Goal: Task Accomplishment & Management: Use online tool/utility

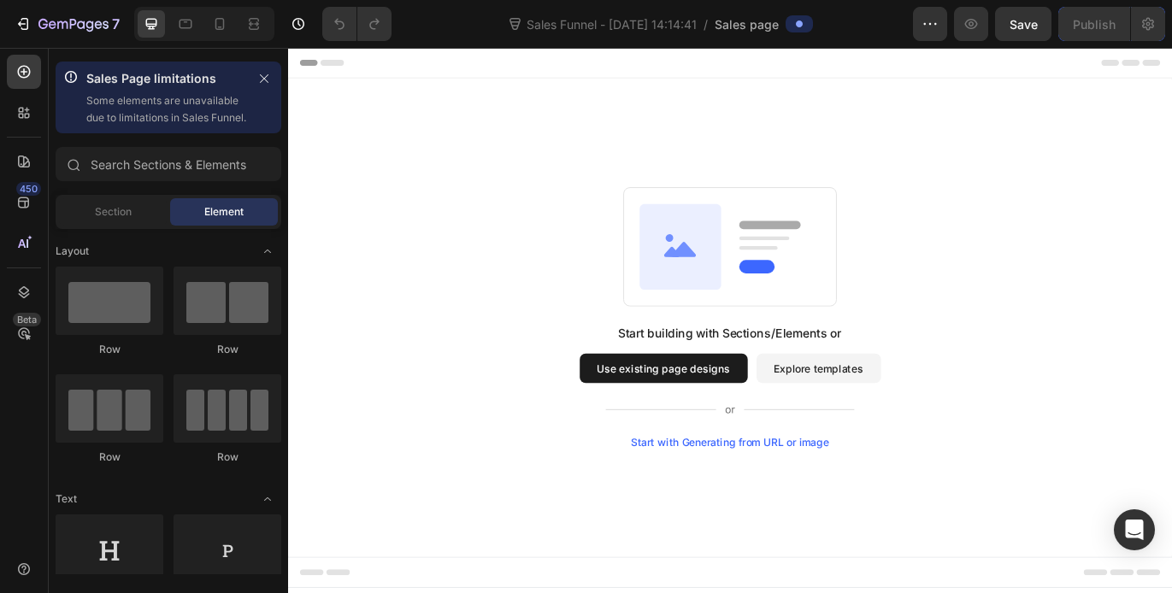
click at [734, 416] on button "Use existing page designs" at bounding box center [723, 419] width 195 height 34
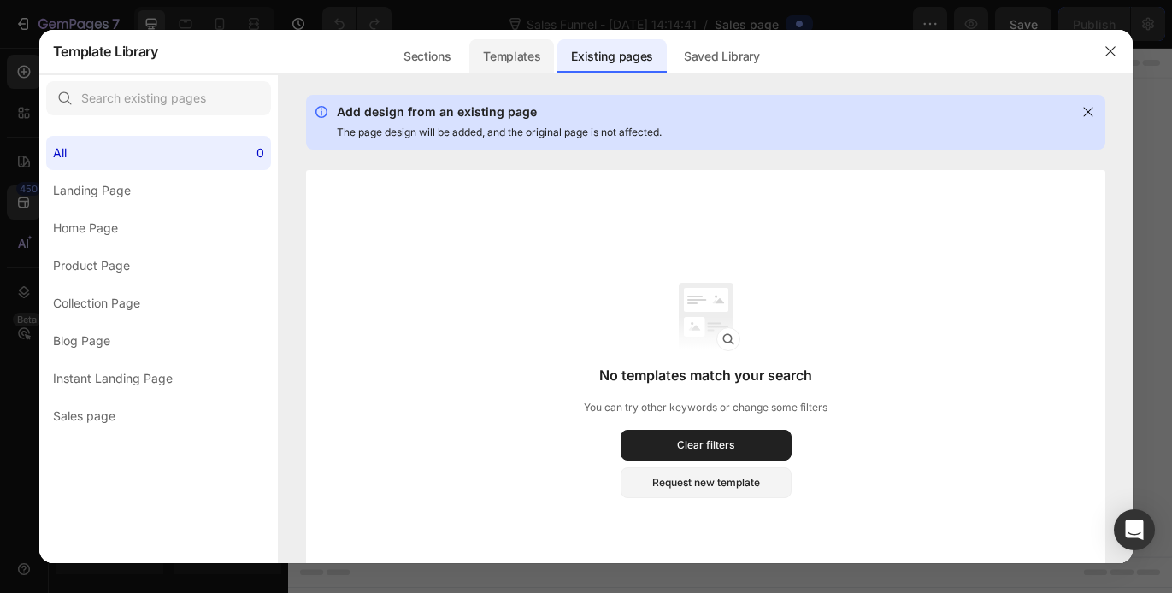
click at [496, 42] on div "Templates" at bounding box center [511, 56] width 85 height 34
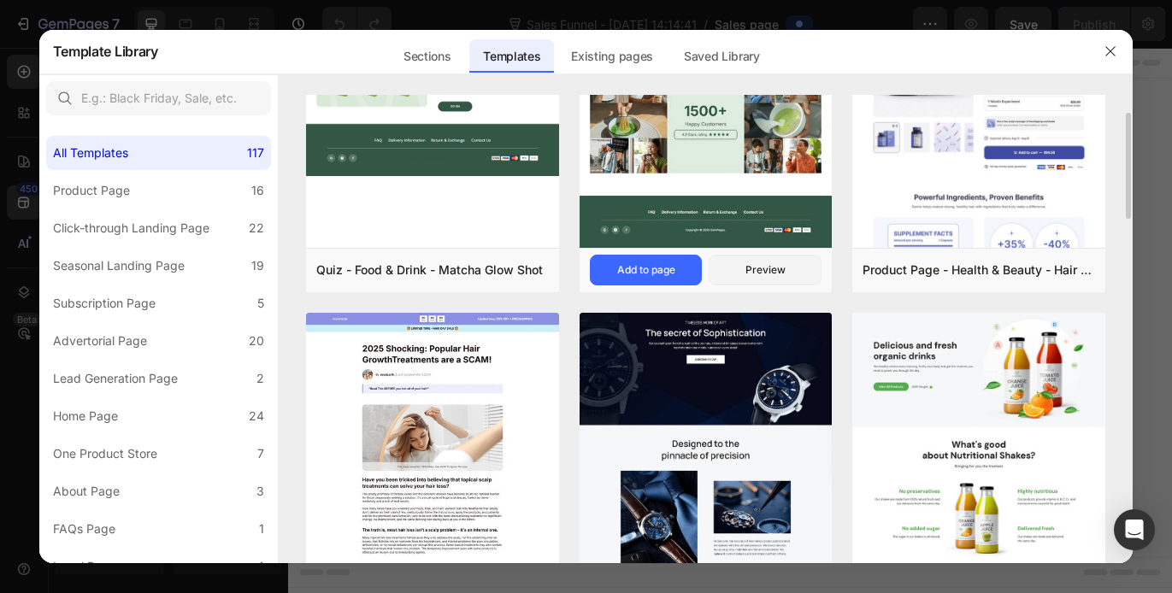
scroll to position [120, 0]
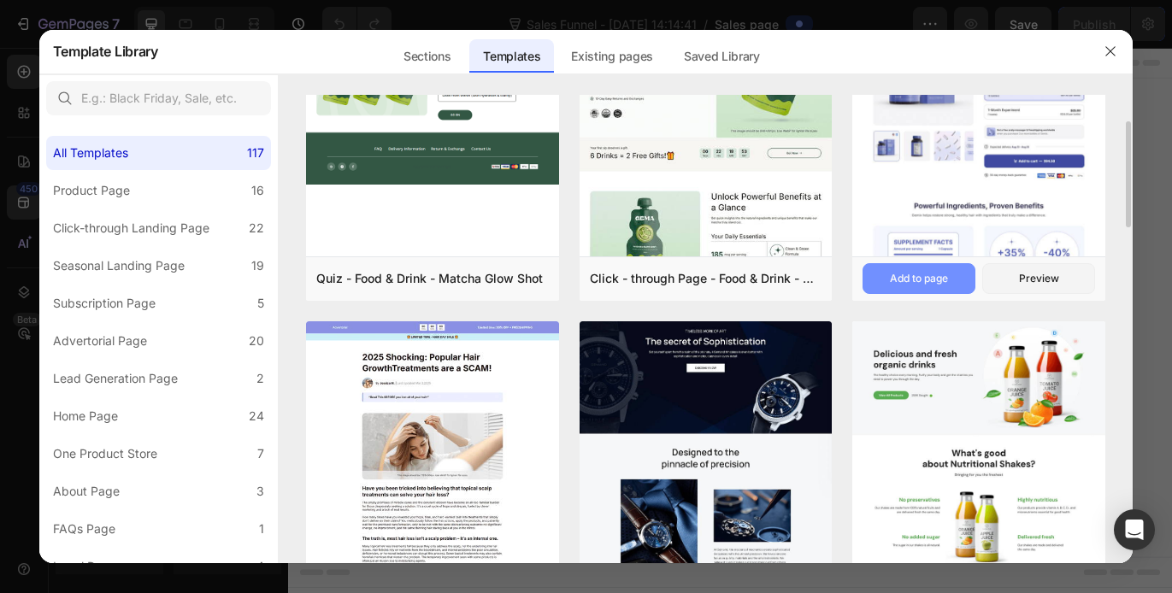
click at [938, 269] on button "Add to page" at bounding box center [918, 278] width 113 height 31
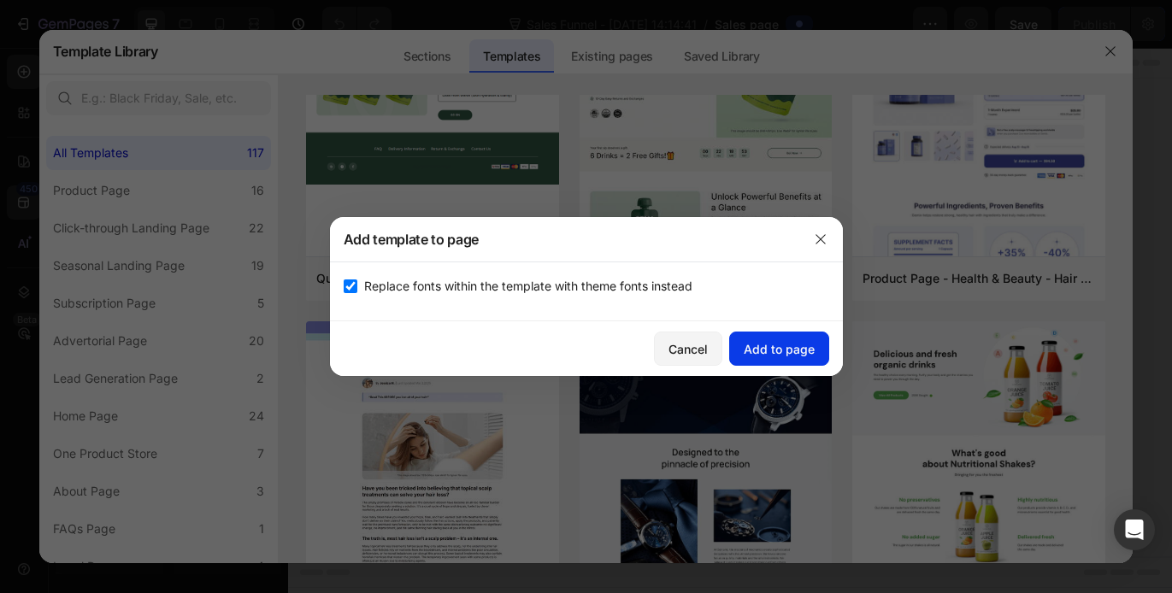
click at [802, 341] on div "Add to page" at bounding box center [778, 349] width 71 height 18
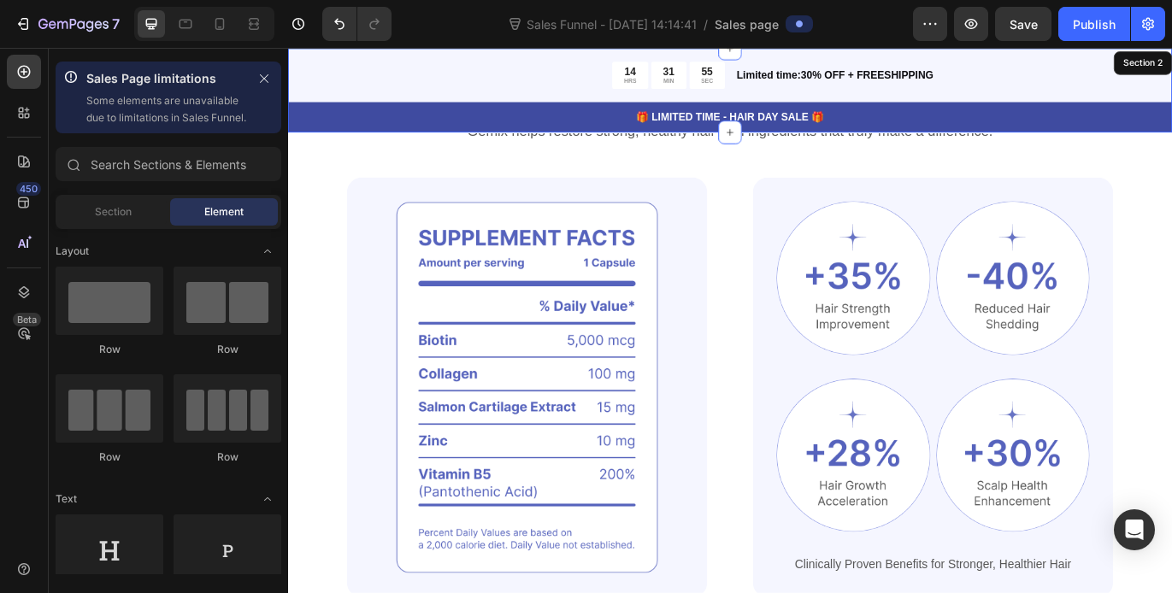
scroll to position [1172, 0]
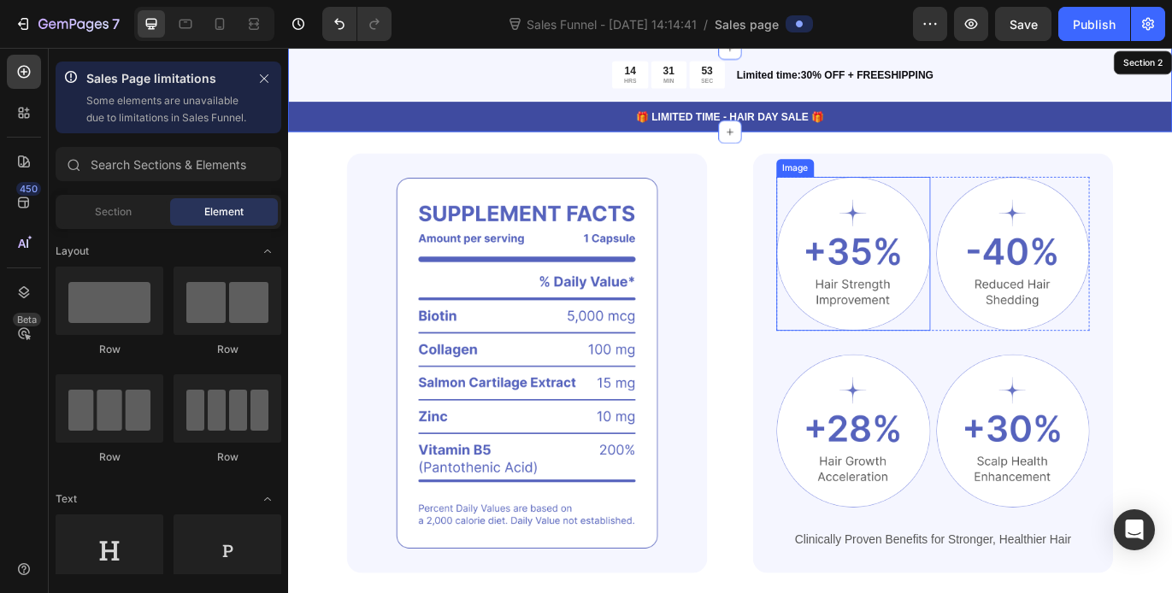
click at [934, 314] on img at bounding box center [944, 286] width 179 height 179
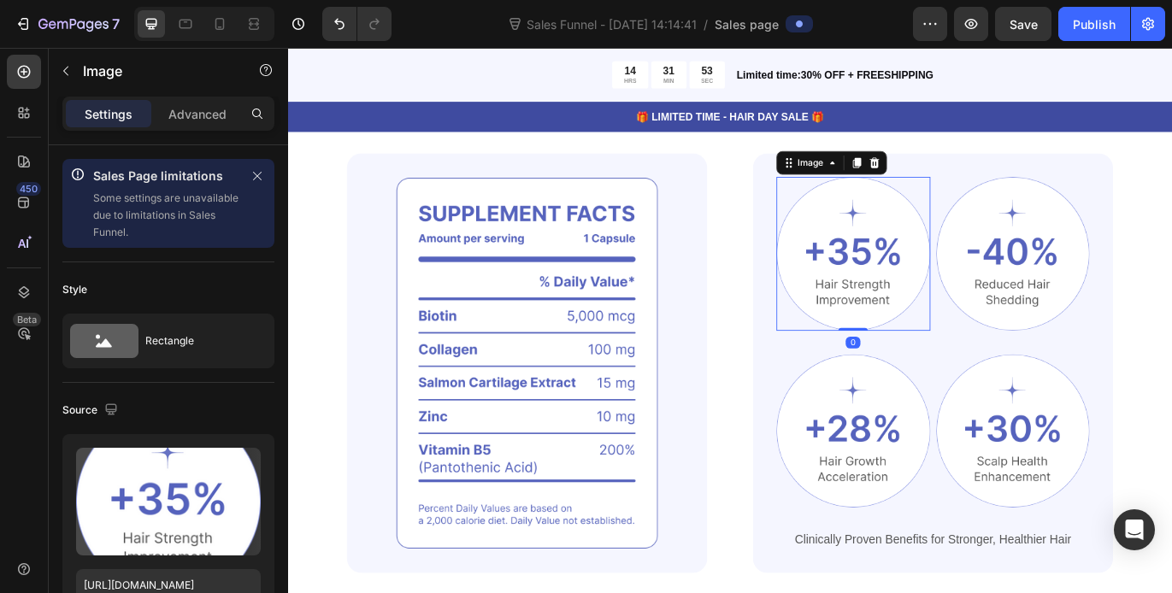
click at [934, 314] on img at bounding box center [944, 286] width 179 height 179
click at [942, 309] on img at bounding box center [944, 286] width 179 height 179
click at [959, 308] on img at bounding box center [944, 286] width 179 height 179
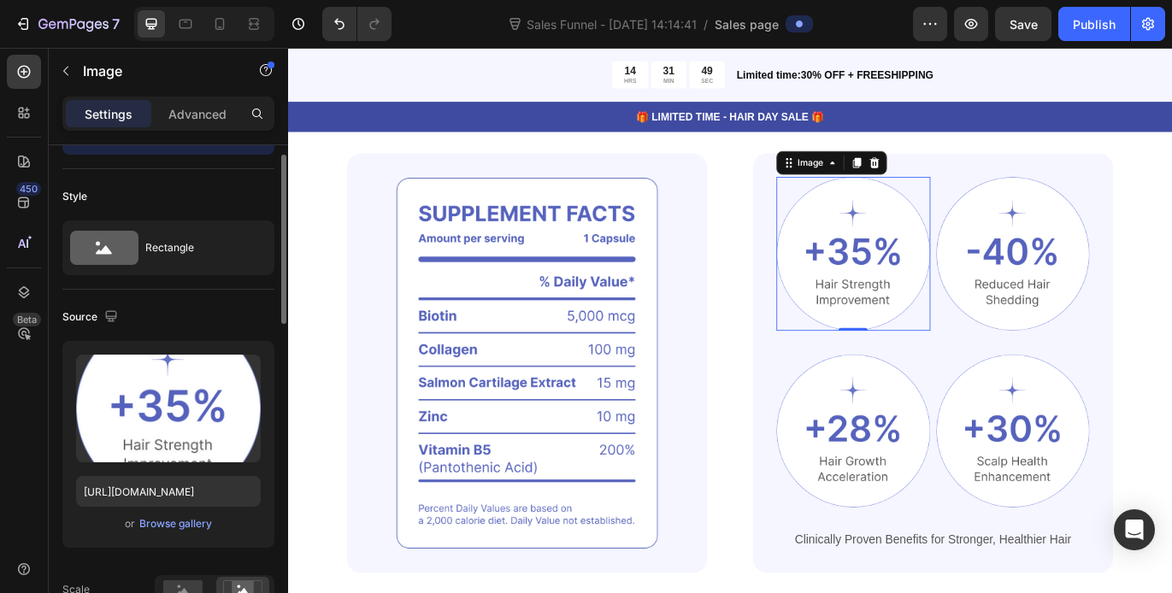
scroll to position [101, 0]
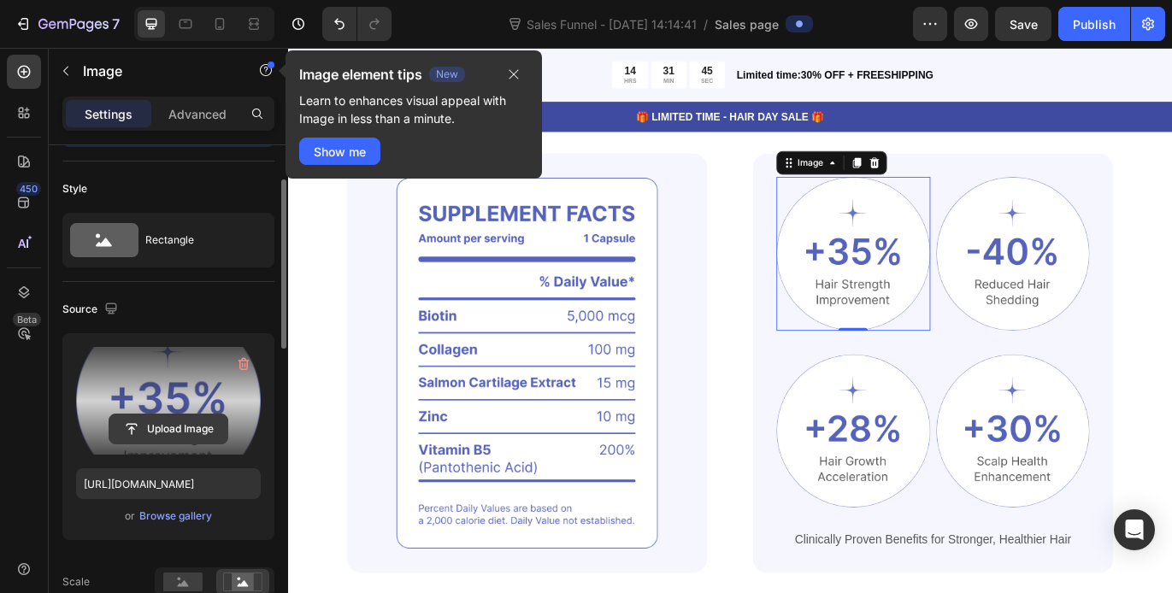
click at [196, 428] on input "file" at bounding box center [168, 428] width 118 height 29
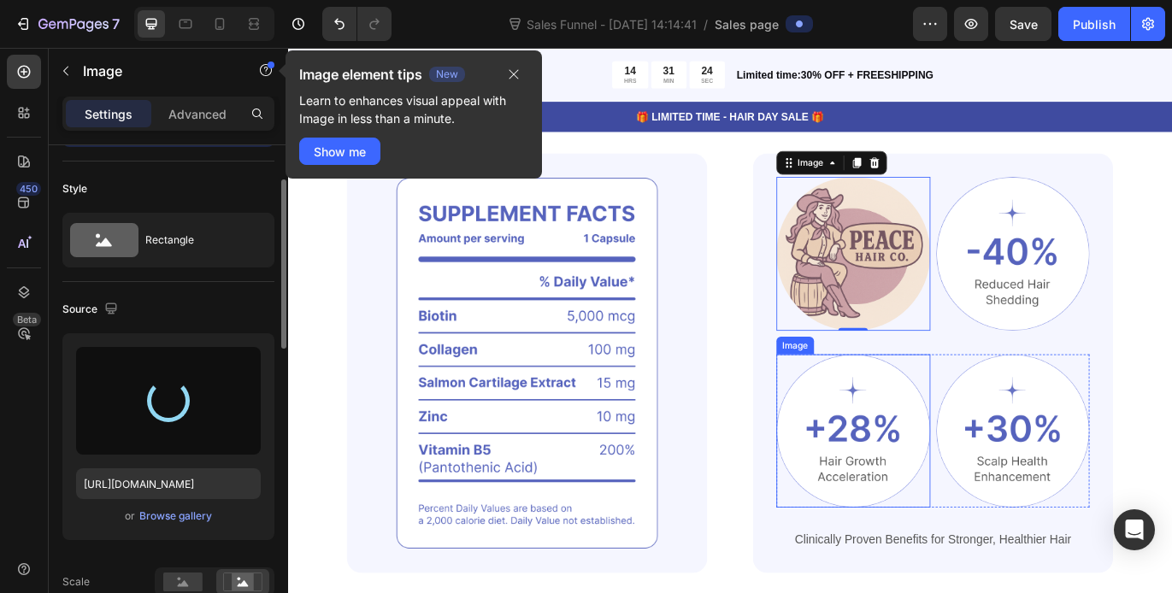
type input "[URL][DOMAIN_NAME]"
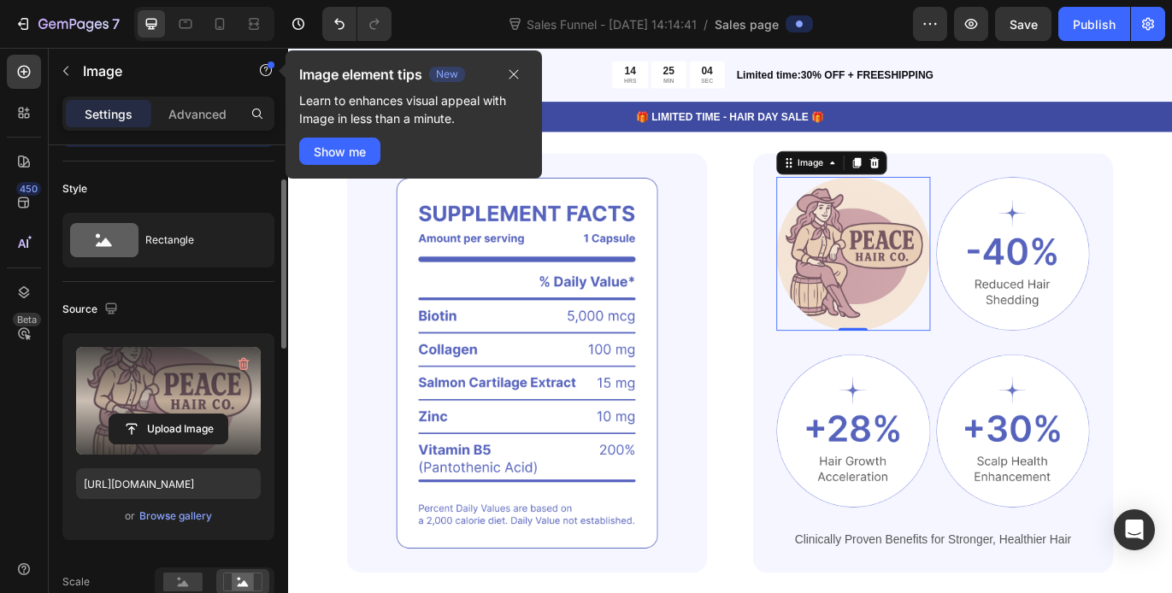
click at [926, 316] on img at bounding box center [944, 286] width 179 height 179
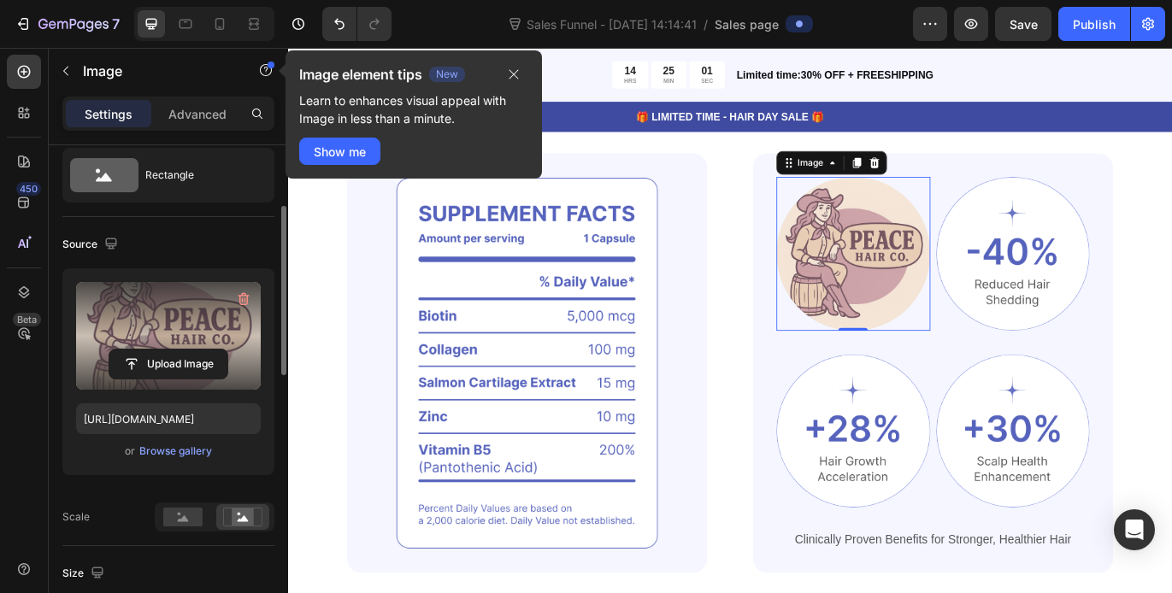
scroll to position [169, 0]
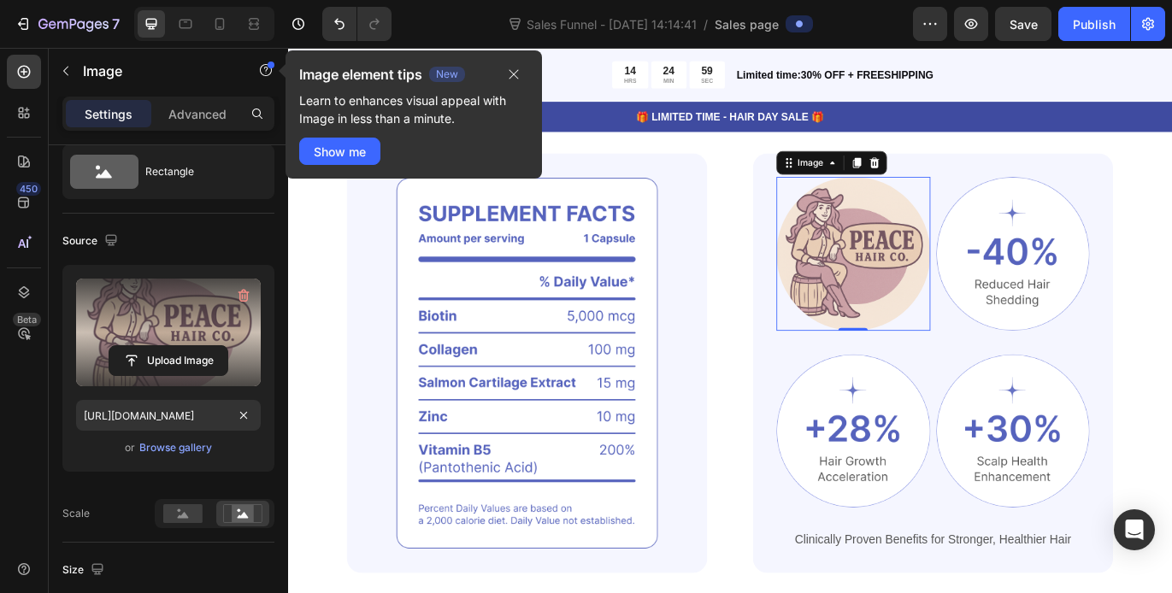
click at [212, 395] on div "Upload Image [URL][DOMAIN_NAME] or Browse gallery" at bounding box center [168, 368] width 212 height 207
click at [519, 72] on icon "button" at bounding box center [514, 75] width 14 height 14
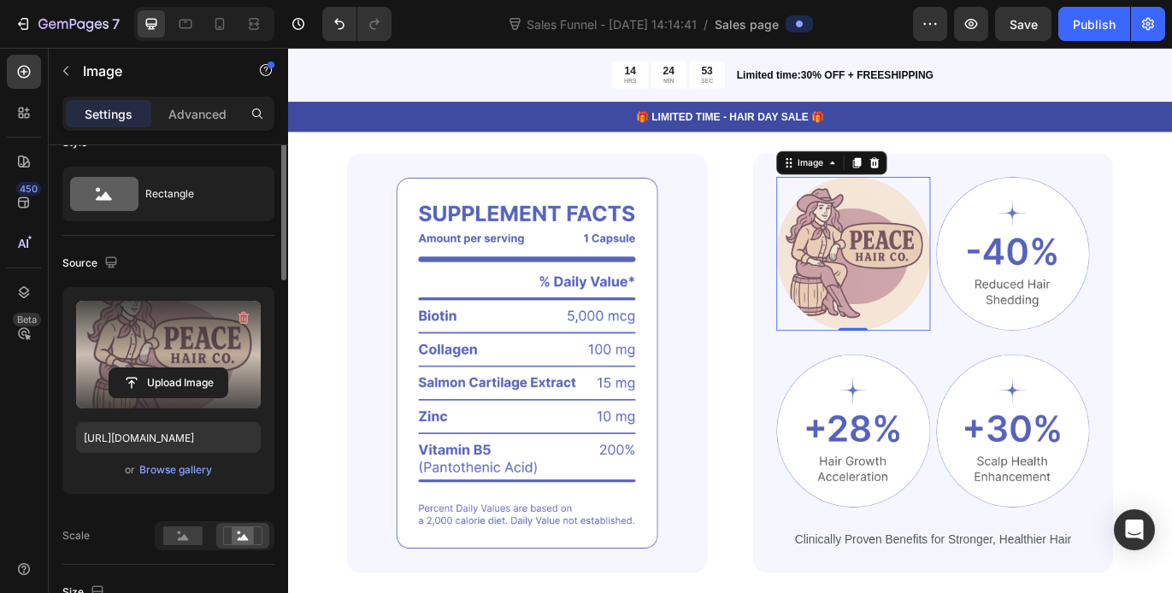
scroll to position [199, 0]
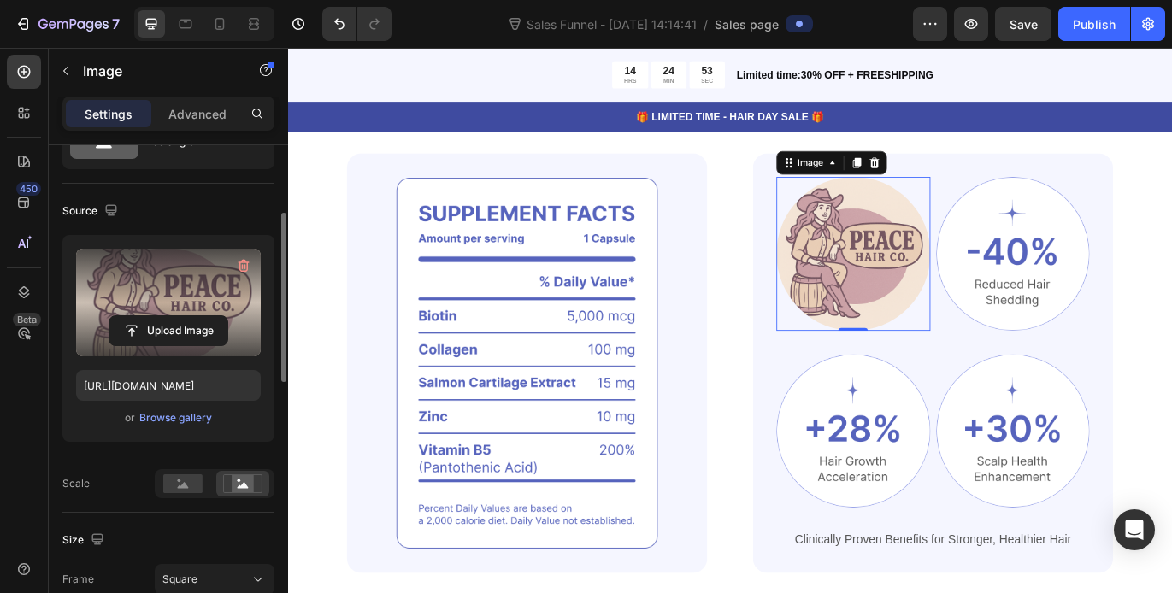
click at [150, 306] on label at bounding box center [168, 303] width 185 height 108
click at [150, 316] on input "file" at bounding box center [168, 330] width 118 height 29
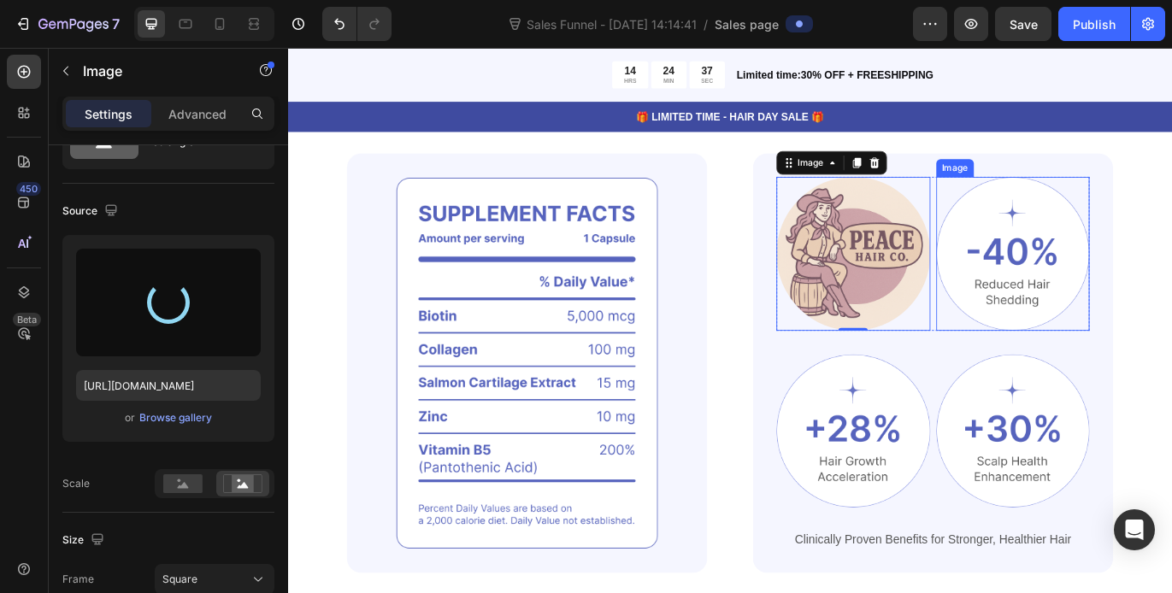
click at [1105, 337] on img at bounding box center [1129, 286] width 179 height 179
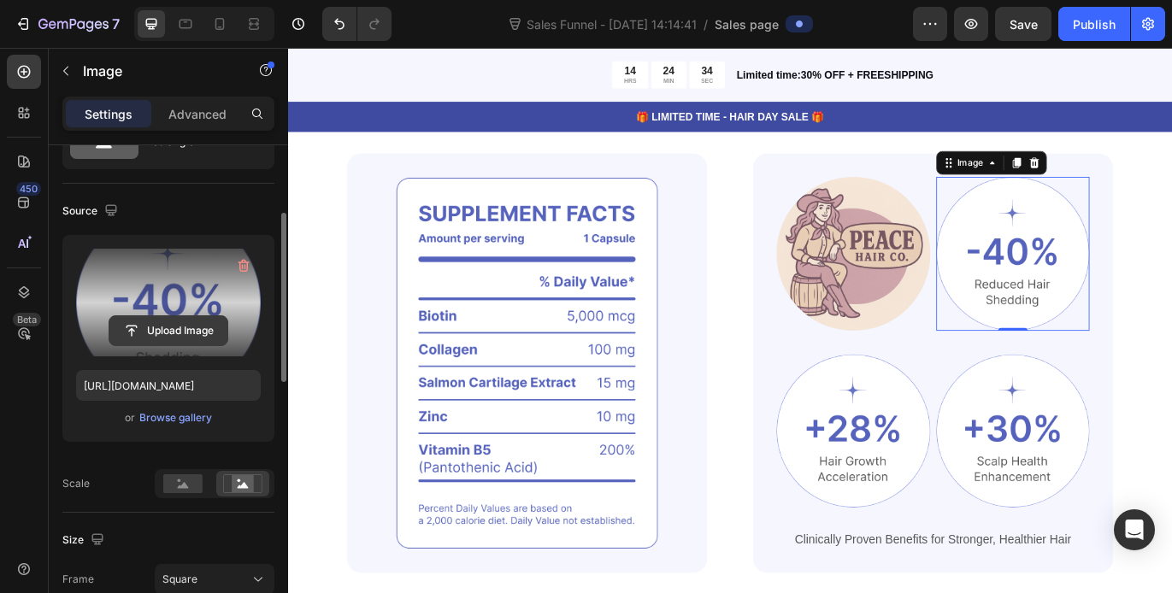
click at [179, 326] on input "file" at bounding box center [168, 330] width 118 height 29
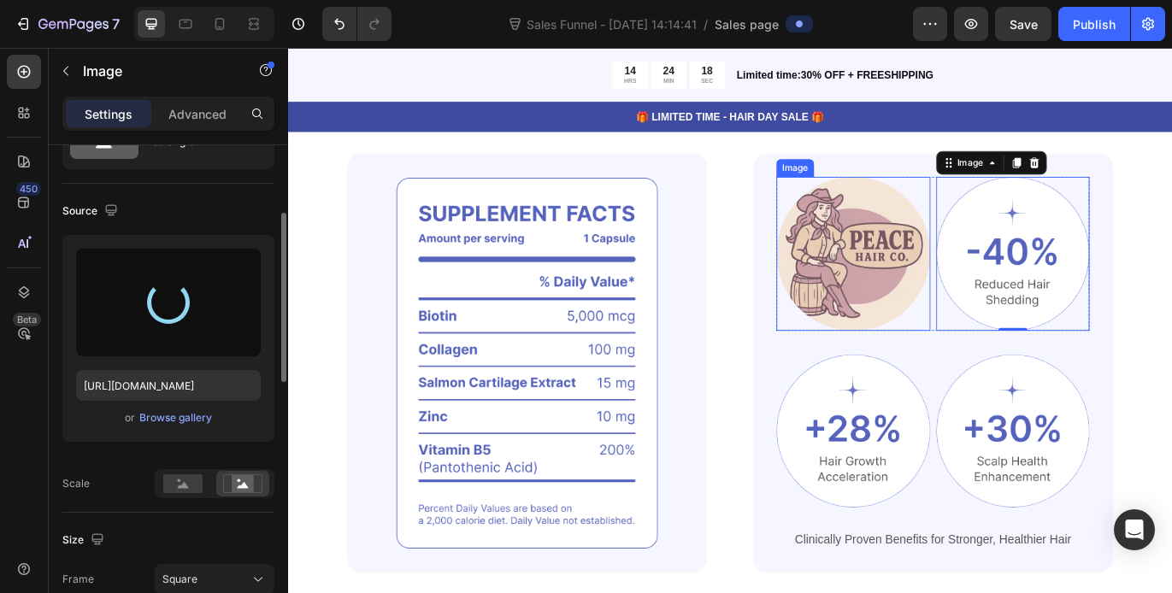
type input "[URL][DOMAIN_NAME]"
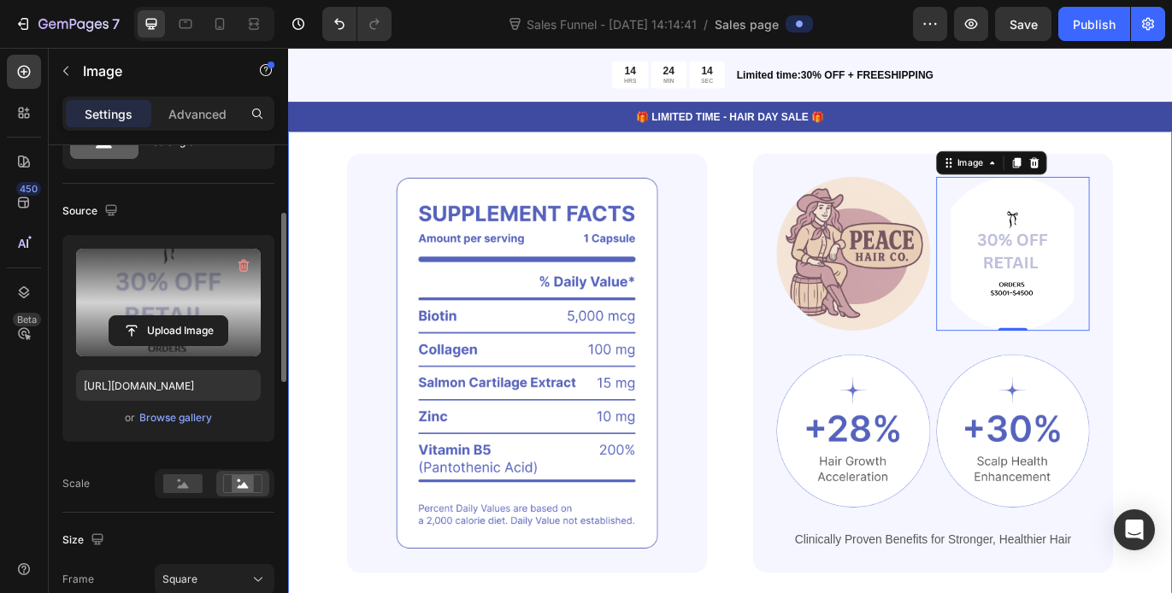
click at [1171, 290] on div "Powerful Ingredients, Proven Benefits Heading Gemix helps restore strong, healt…" at bounding box center [800, 393] width 1025 height 700
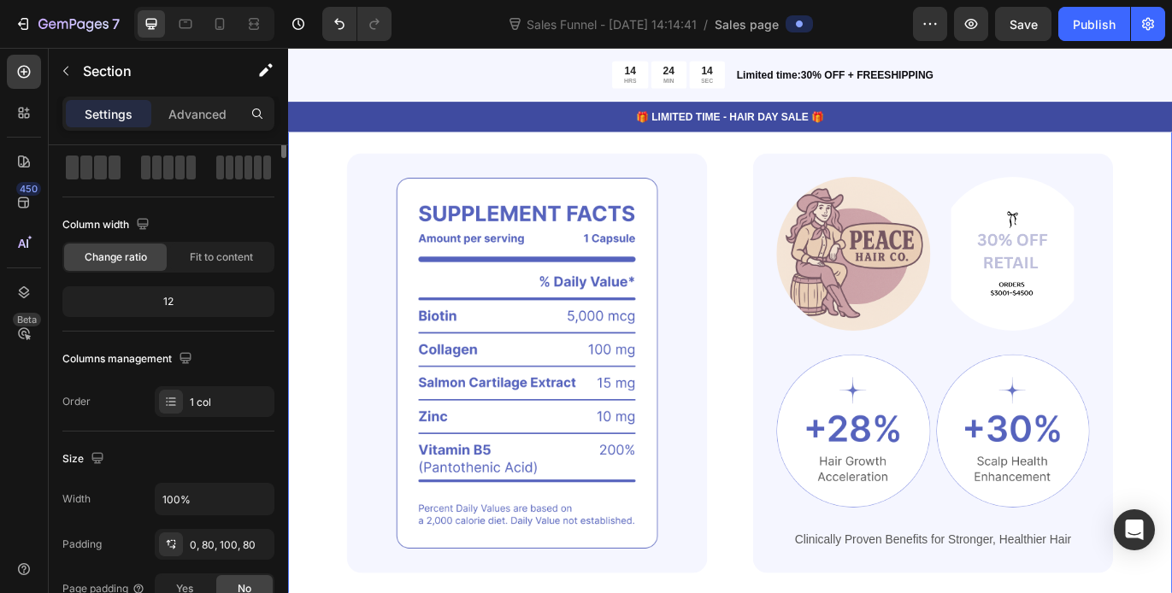
scroll to position [0, 0]
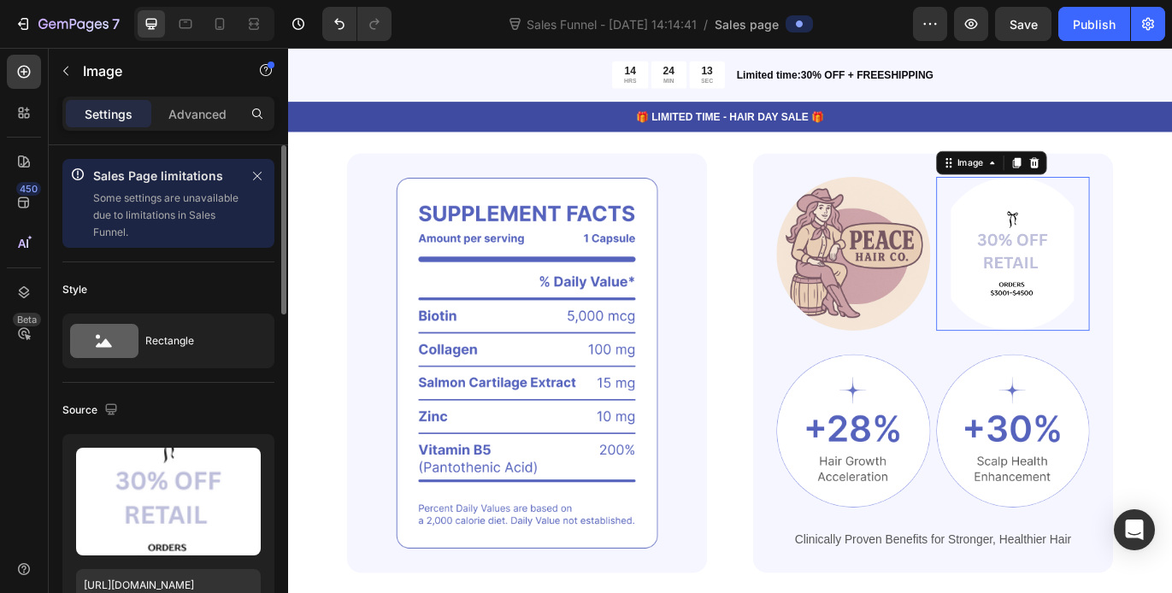
click at [1141, 294] on img at bounding box center [1129, 286] width 179 height 179
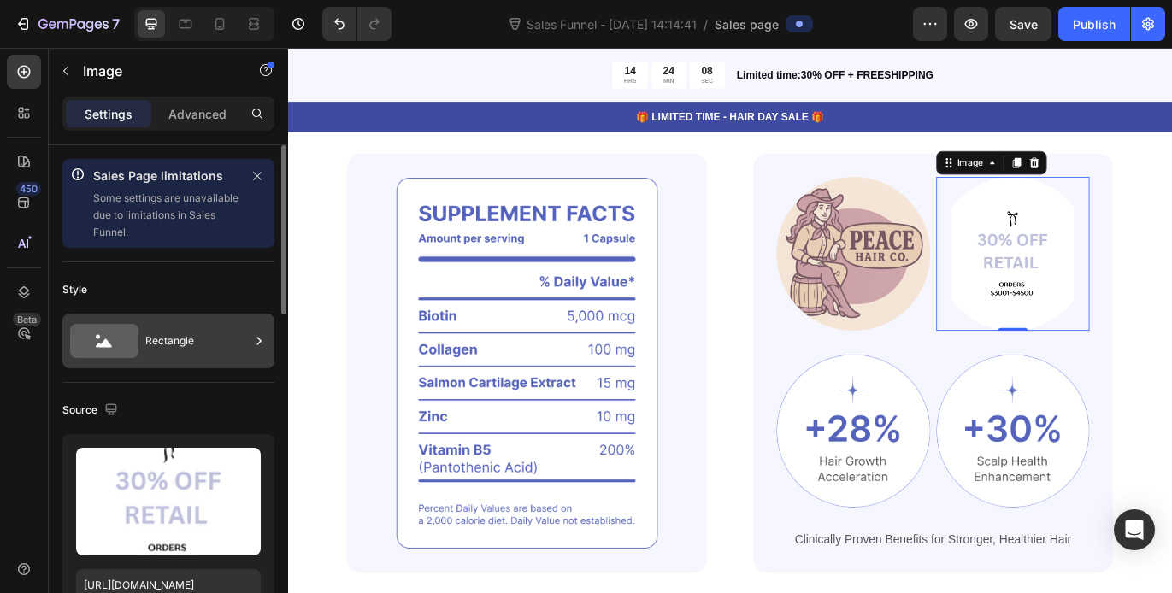
click at [175, 350] on div "Rectangle" at bounding box center [197, 340] width 104 height 39
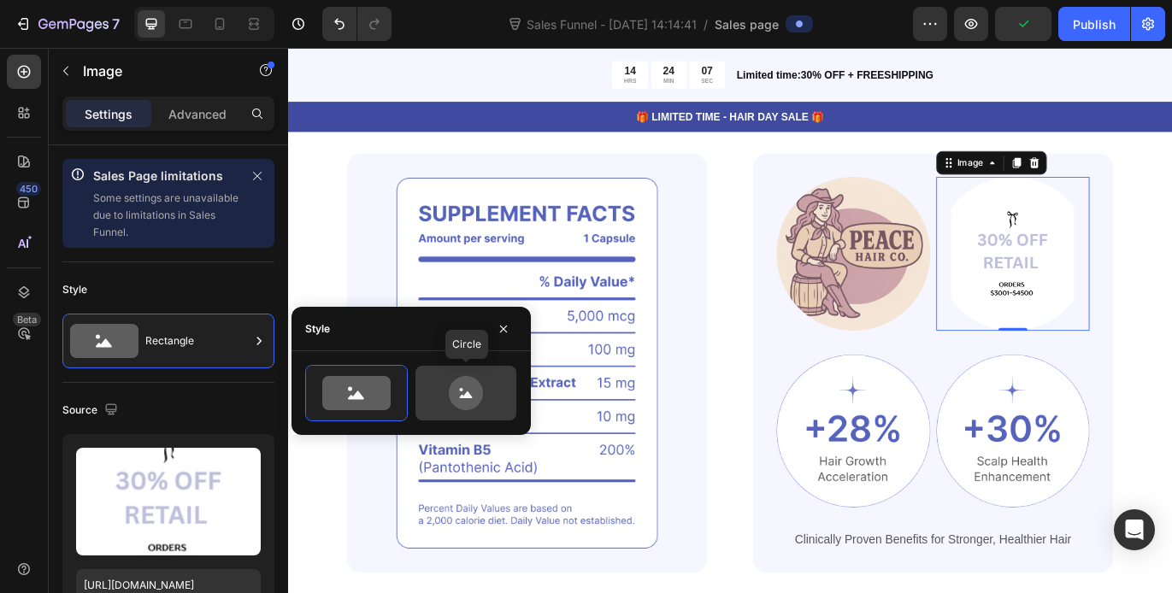
click at [477, 391] on icon at bounding box center [466, 393] width 34 height 34
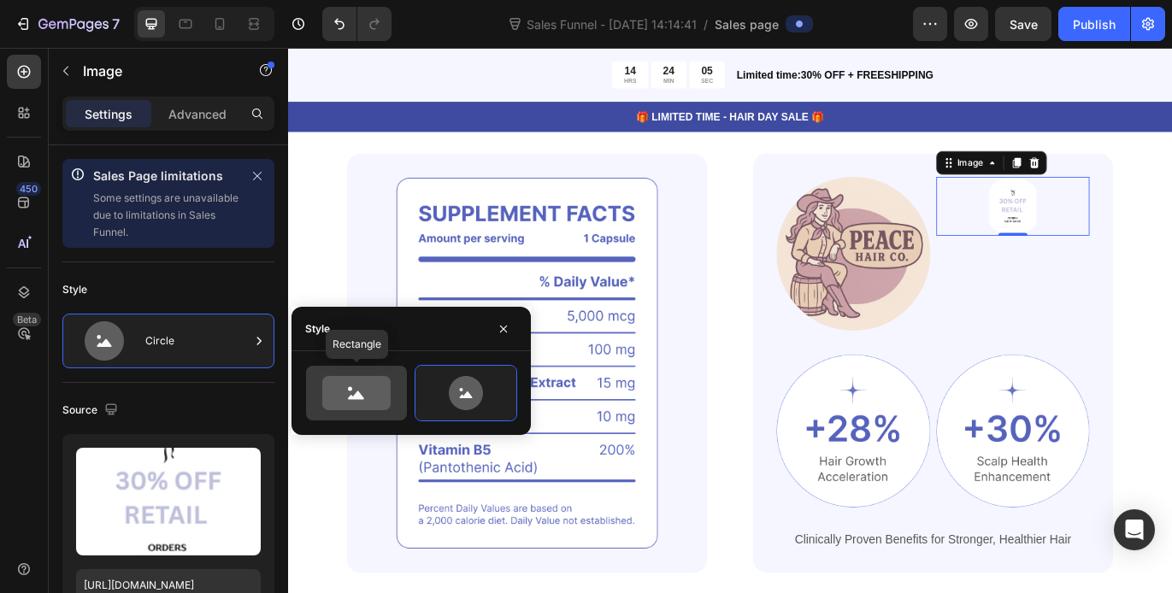
click at [363, 394] on icon at bounding box center [356, 393] width 68 height 34
type input "100"
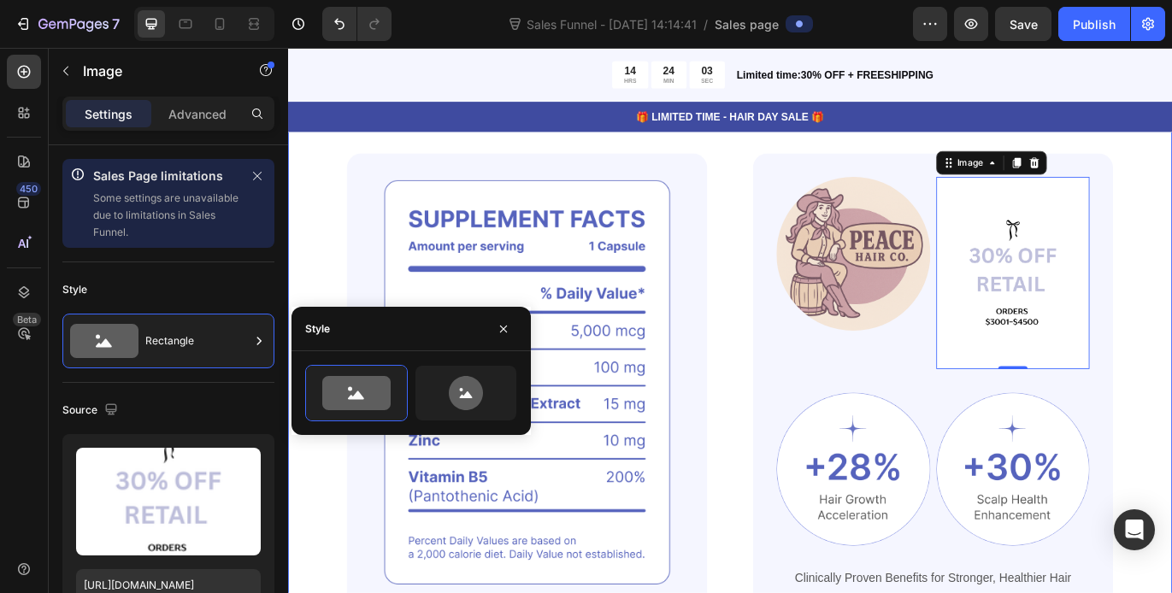
click at [1171, 374] on div "Powerful Ingredients, Proven Benefits Heading Gemix helps restore strong, healt…" at bounding box center [800, 415] width 1025 height 744
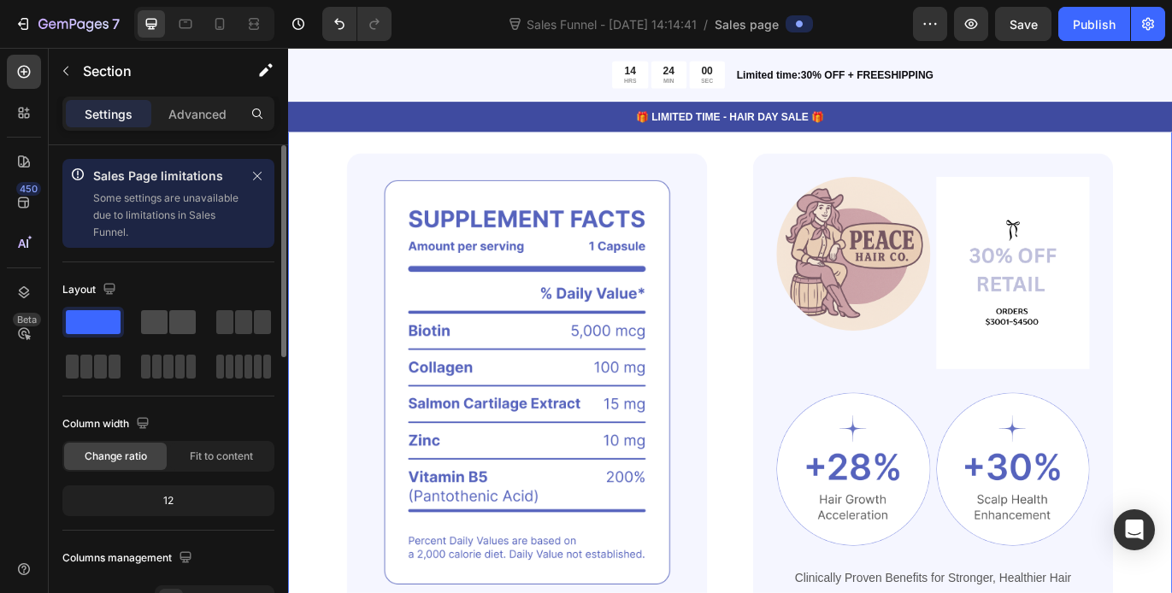
click at [178, 321] on span at bounding box center [182, 322] width 26 height 24
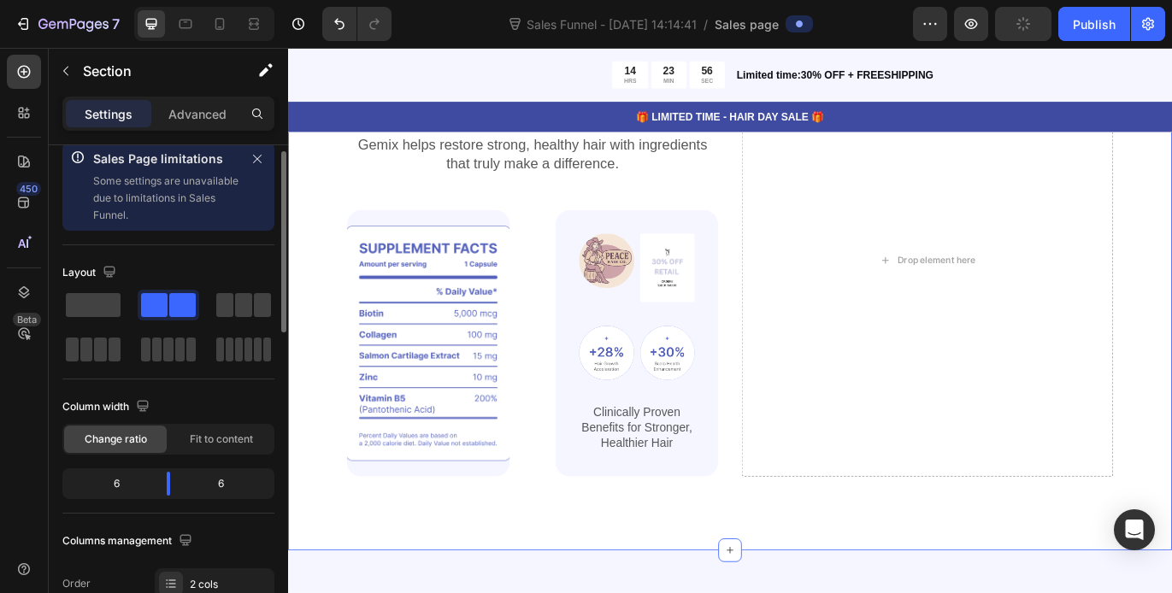
scroll to position [11, 0]
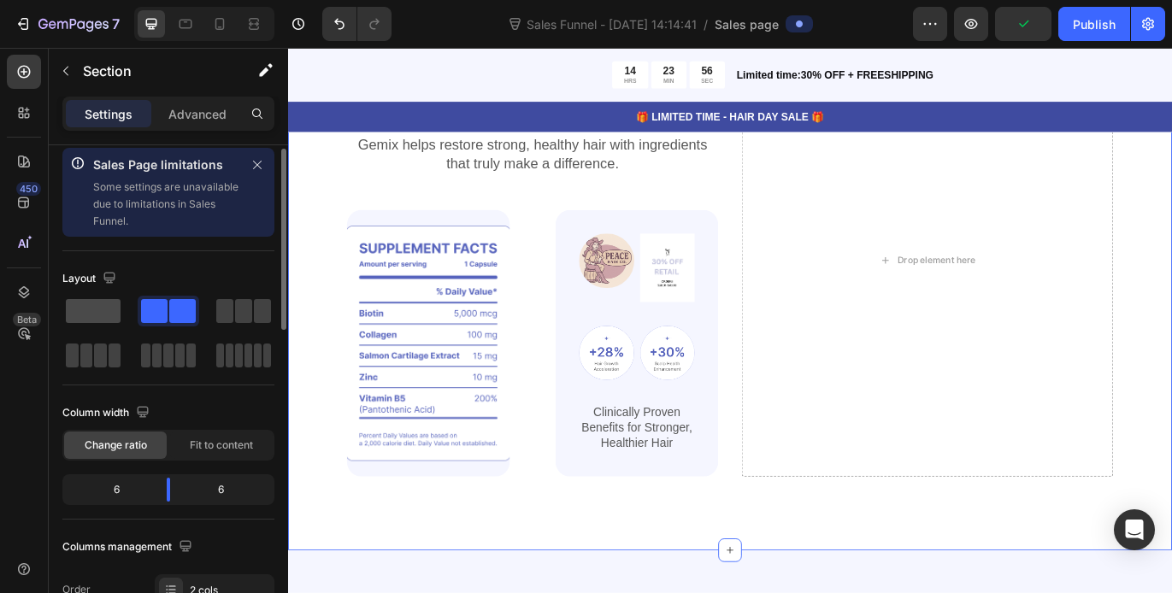
click at [75, 303] on span at bounding box center [93, 311] width 55 height 24
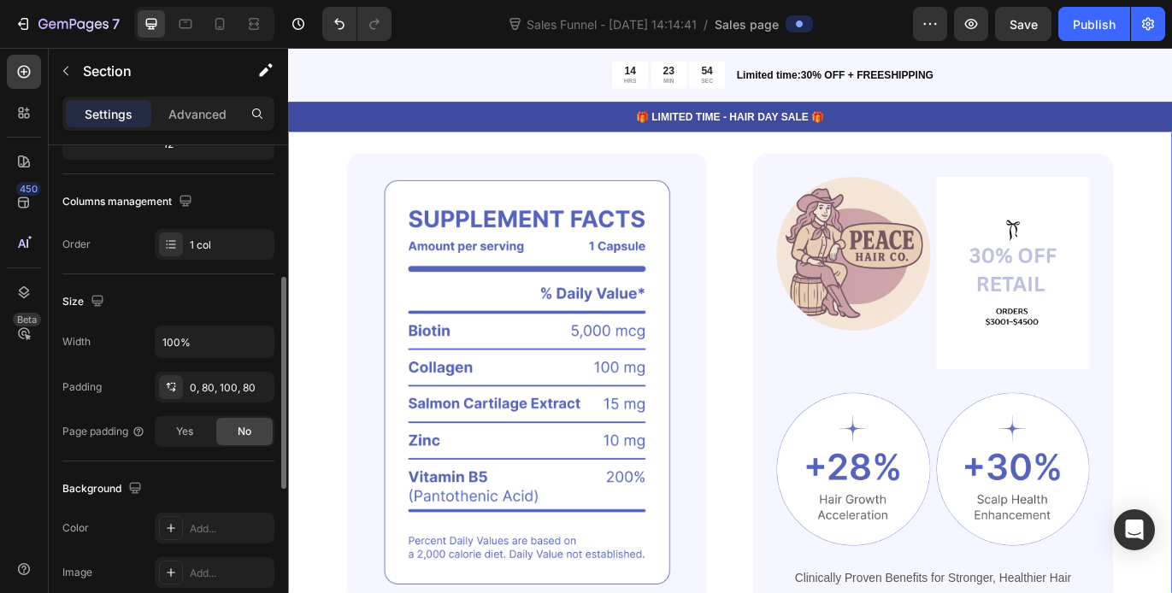
scroll to position [470, 0]
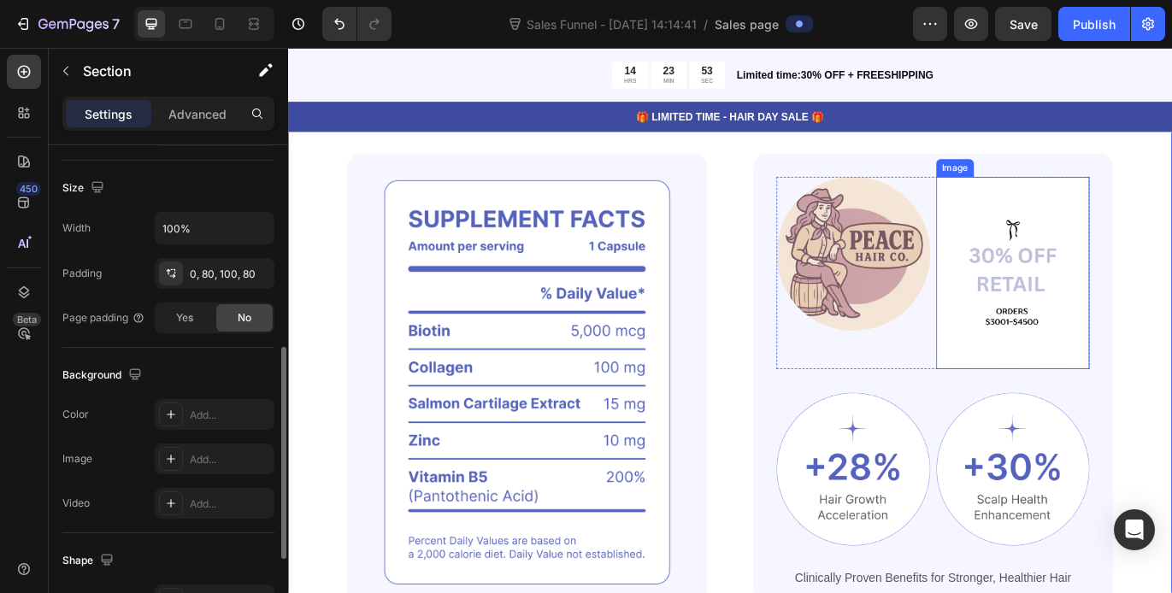
click at [1111, 336] on img at bounding box center [1129, 308] width 179 height 223
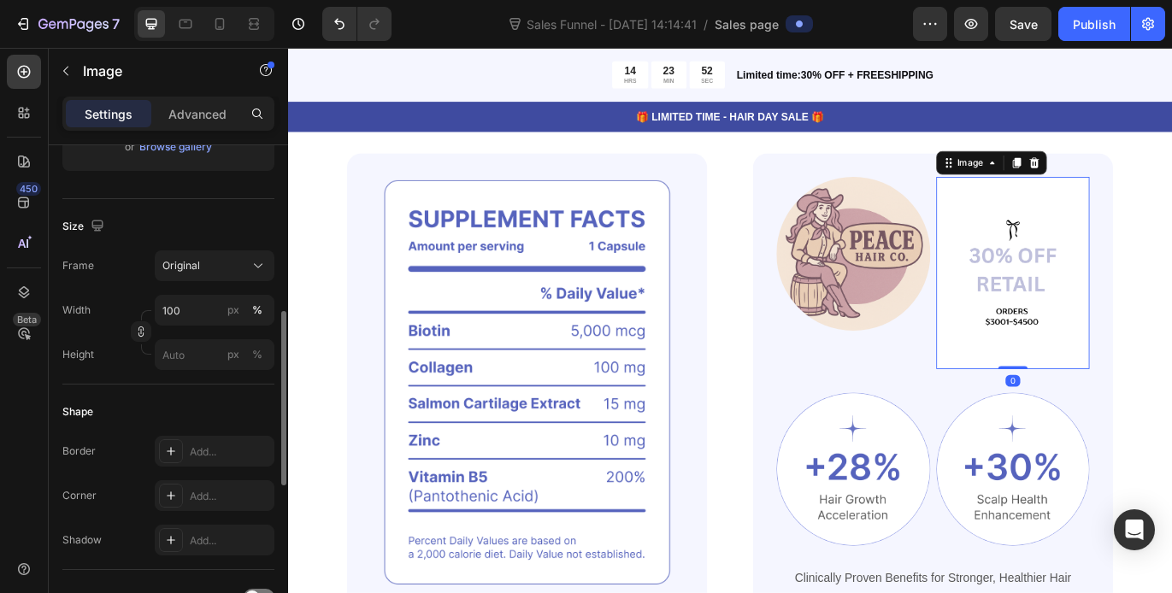
scroll to position [0, 0]
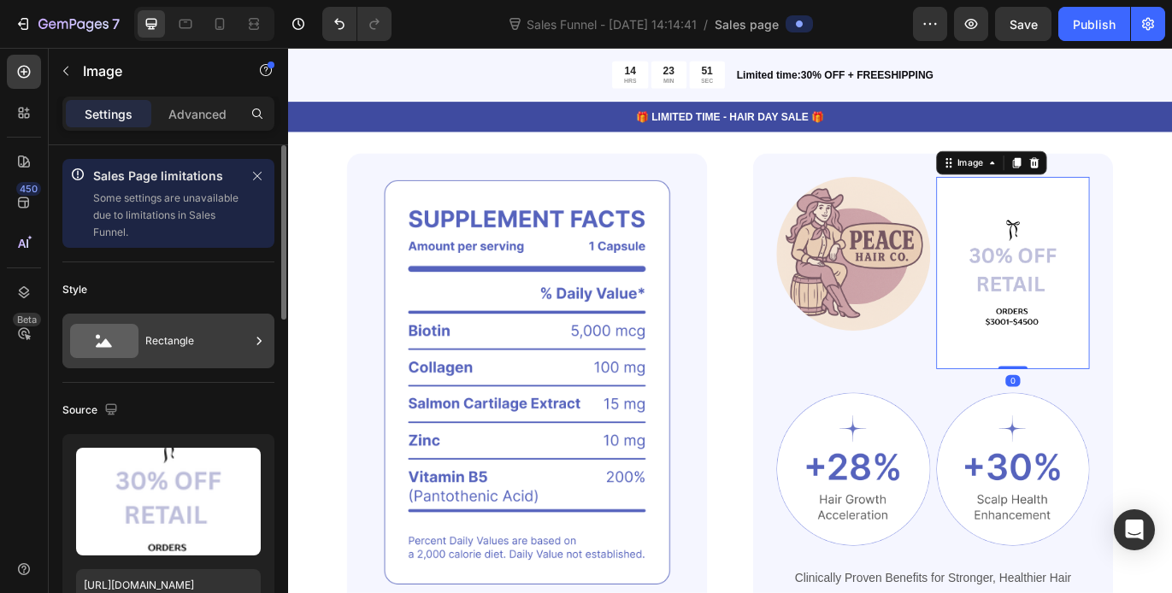
click at [181, 338] on div "Rectangle" at bounding box center [197, 340] width 104 height 39
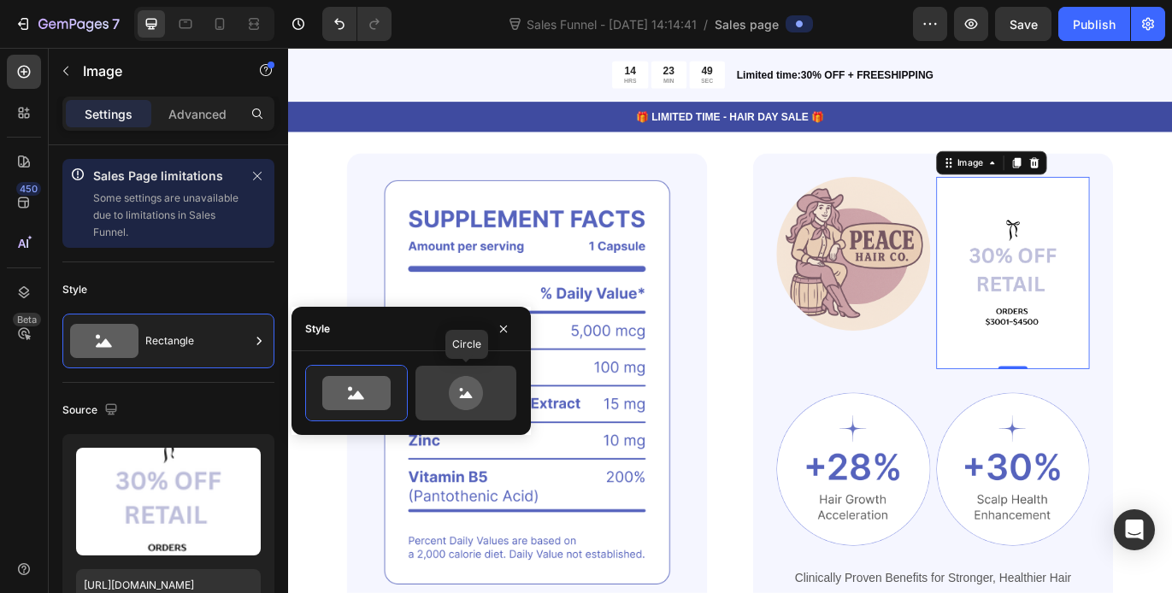
click at [476, 399] on icon at bounding box center [466, 393] width 34 height 34
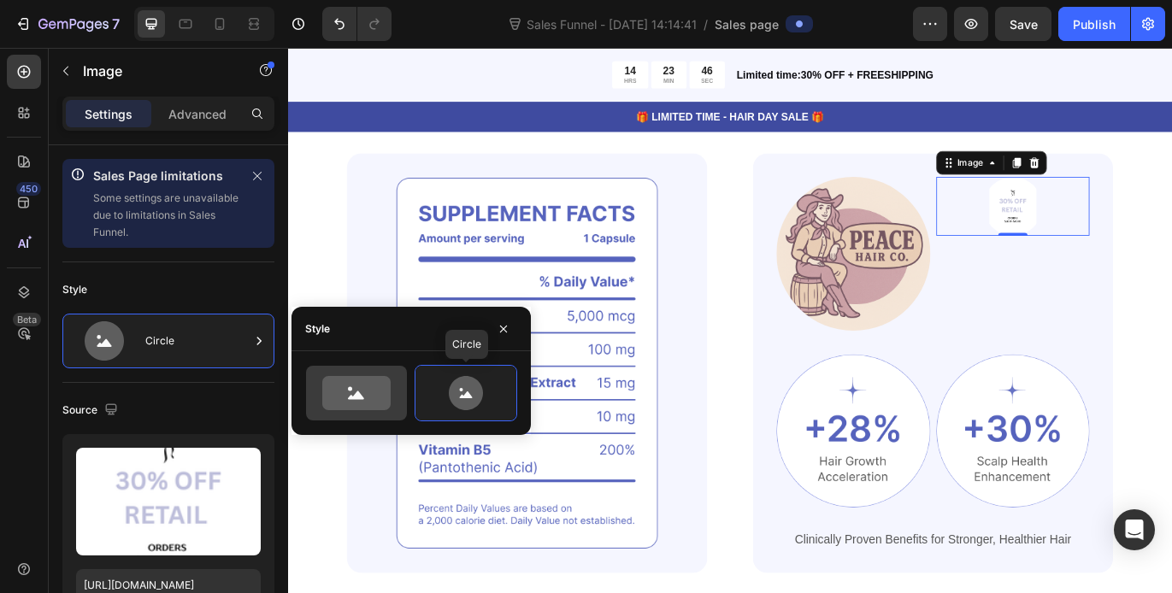
click at [369, 396] on icon at bounding box center [356, 393] width 68 height 34
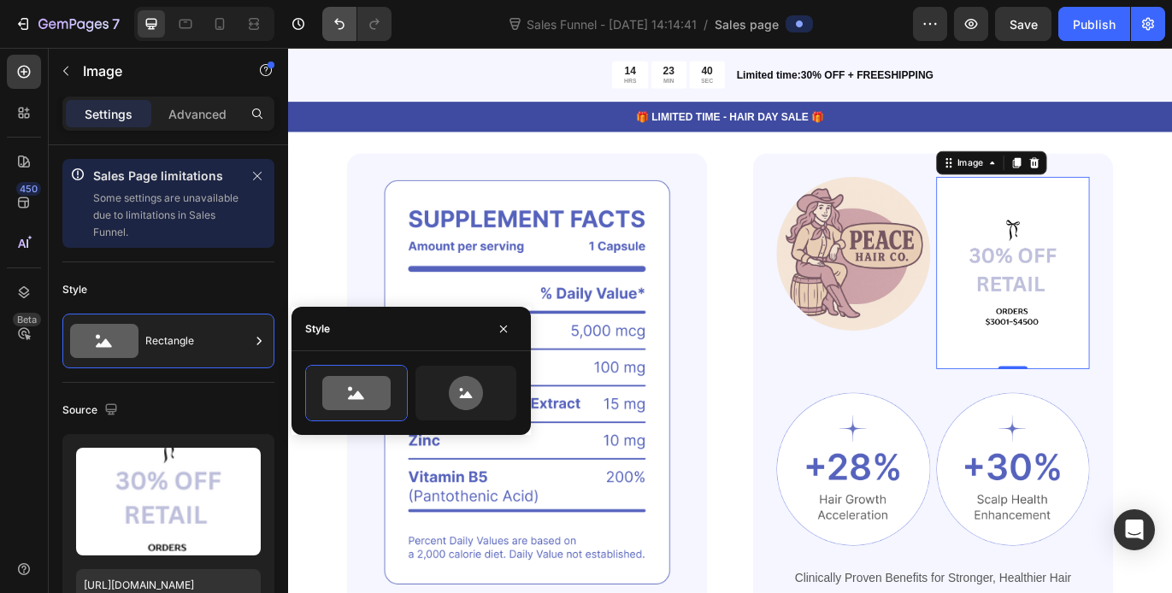
click at [332, 21] on icon "Undo/Redo" at bounding box center [339, 23] width 17 height 17
click at [337, 25] on icon "Undo/Redo" at bounding box center [339, 23] width 17 height 17
click at [338, 24] on icon "Undo/Redo" at bounding box center [339, 23] width 17 height 17
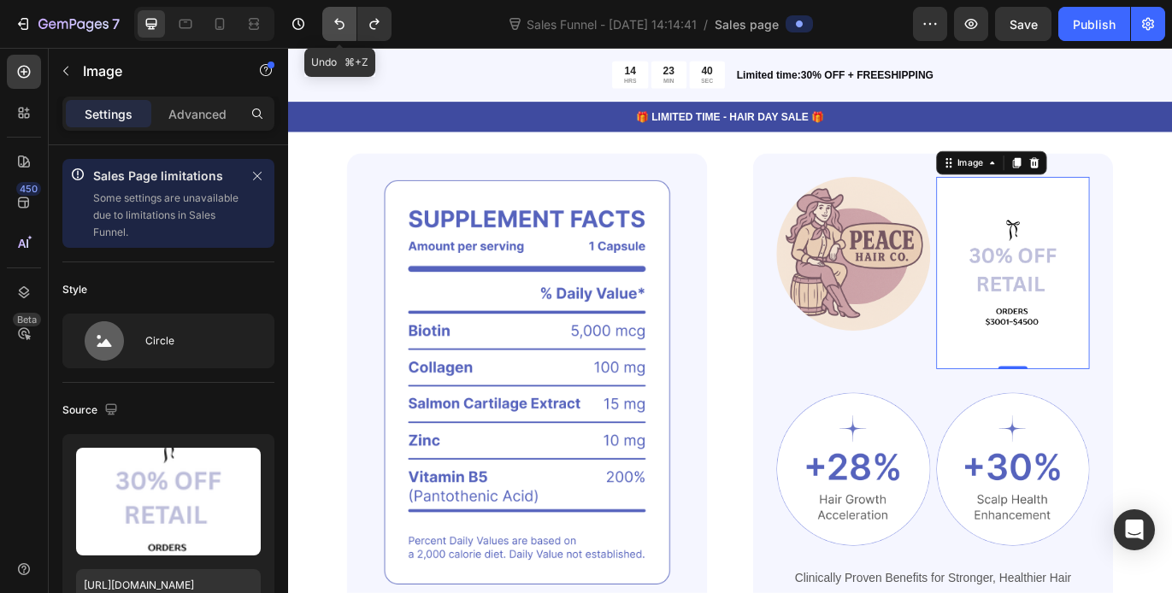
click at [338, 24] on icon "Undo/Redo" at bounding box center [339, 23] width 17 height 17
type input "100"
click at [338, 24] on icon "Undo/Redo" at bounding box center [339, 23] width 17 height 17
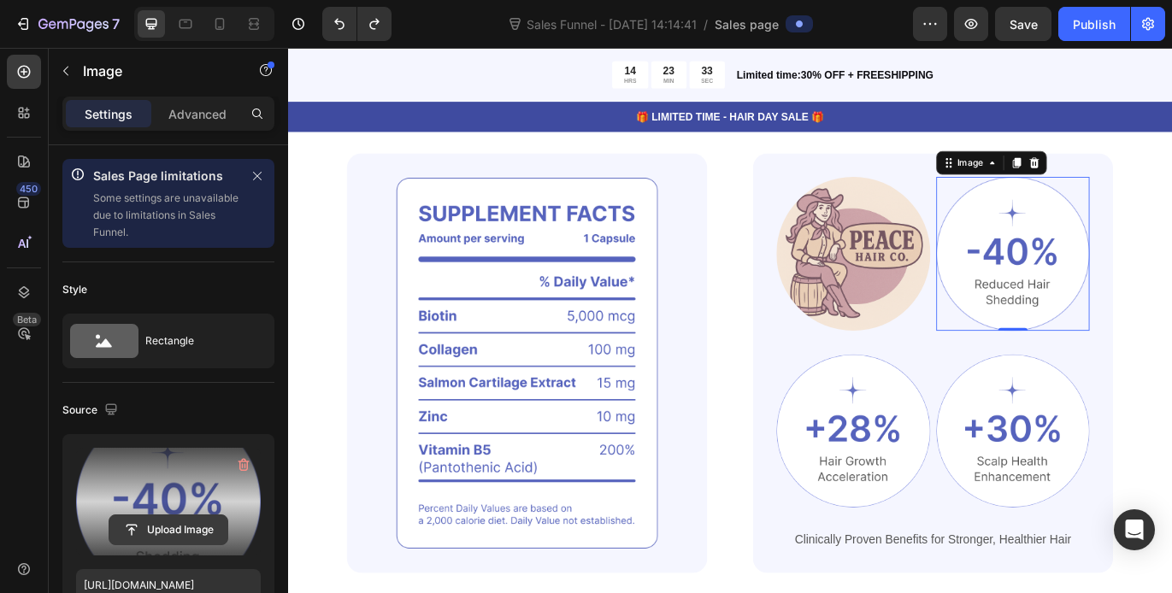
click at [173, 528] on input "file" at bounding box center [168, 529] width 118 height 29
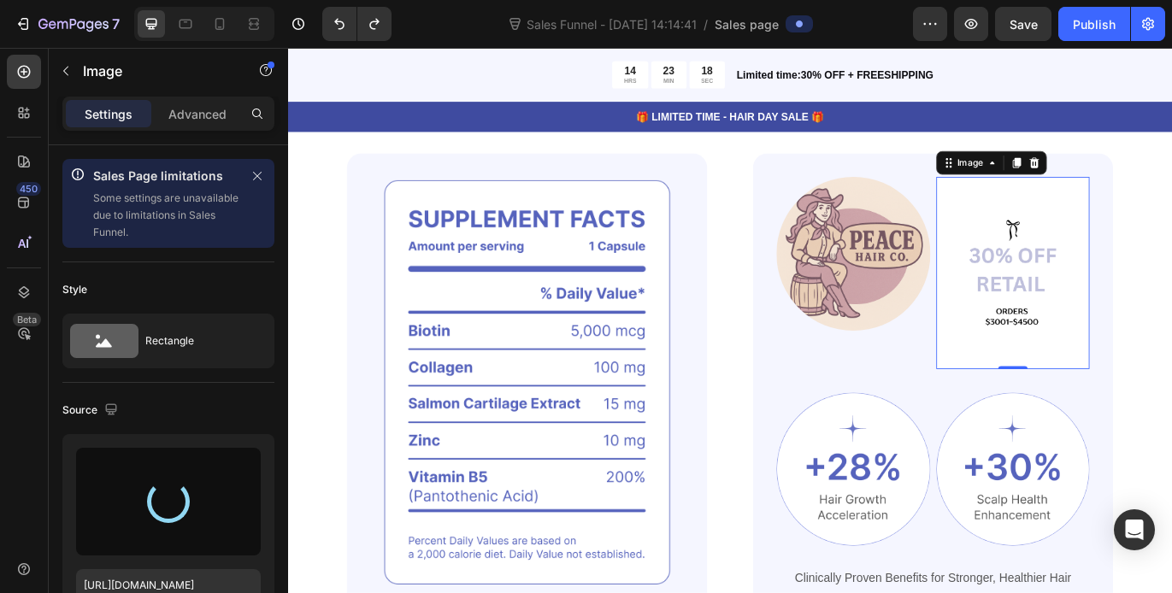
type input "[URL][DOMAIN_NAME]"
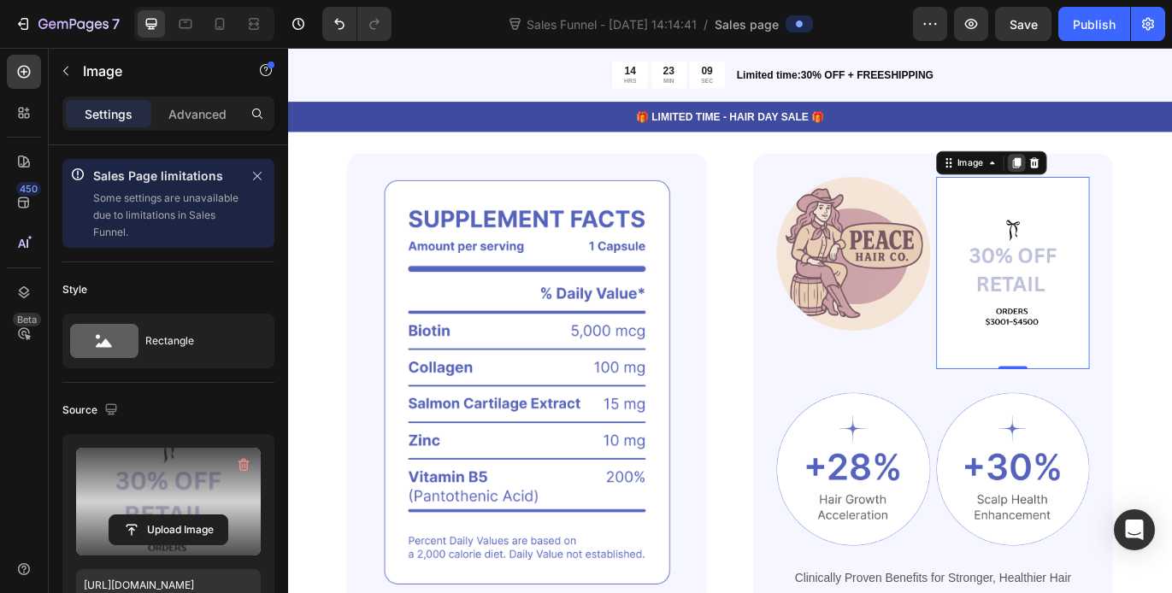
click at [1128, 187] on icon at bounding box center [1132, 181] width 9 height 12
click at [1102, 183] on icon at bounding box center [1104, 180] width 5 height 3
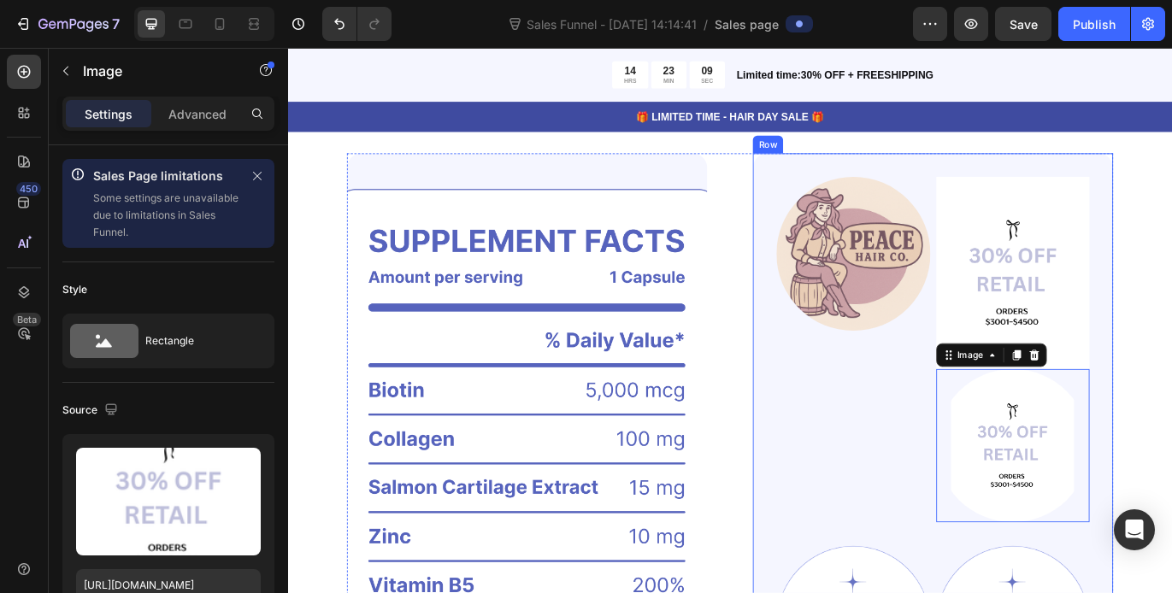
click at [1045, 206] on div "Image Image Image 0 Row Image Image Row Clinically Proven Benefits for Stronger…" at bounding box center [1036, 524] width 418 height 709
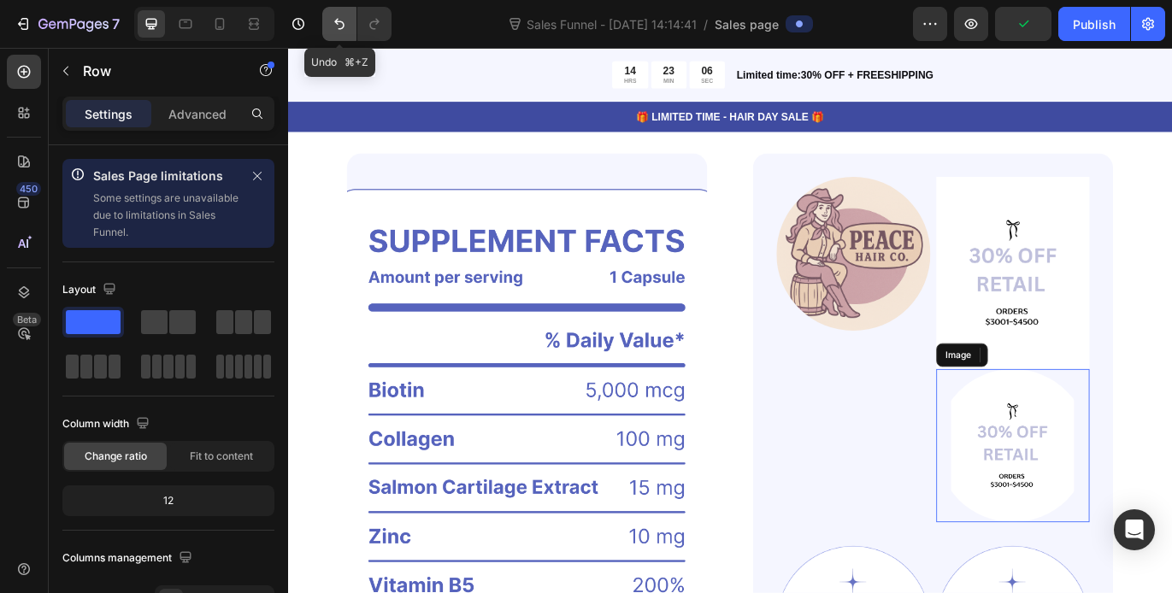
click at [335, 21] on icon "Undo/Redo" at bounding box center [339, 24] width 10 height 11
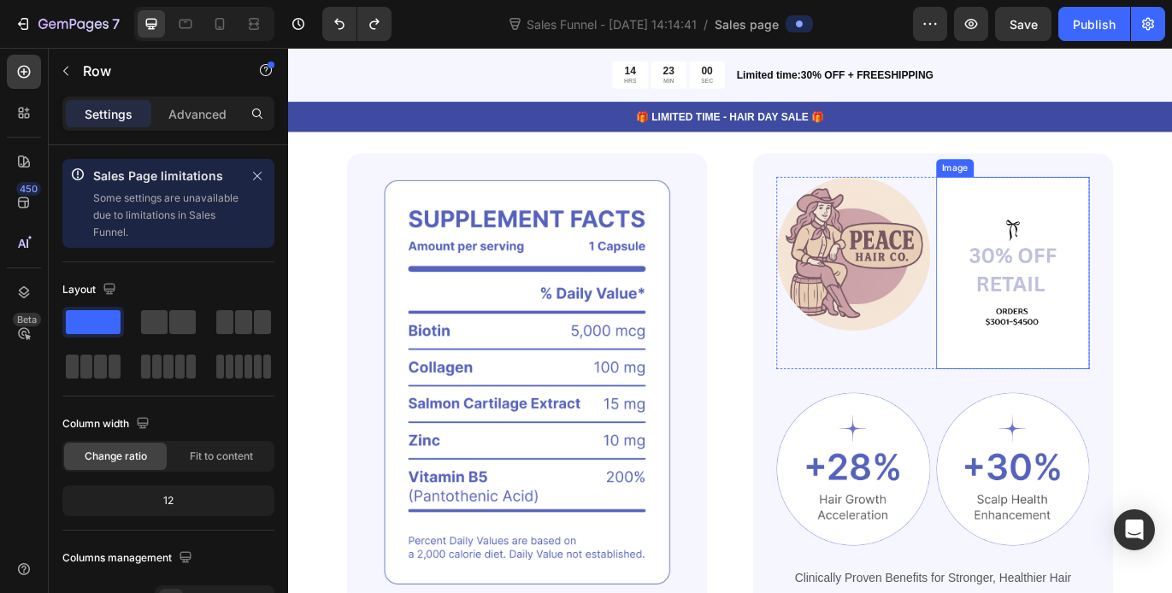
click at [1079, 372] on img at bounding box center [1129, 308] width 179 height 223
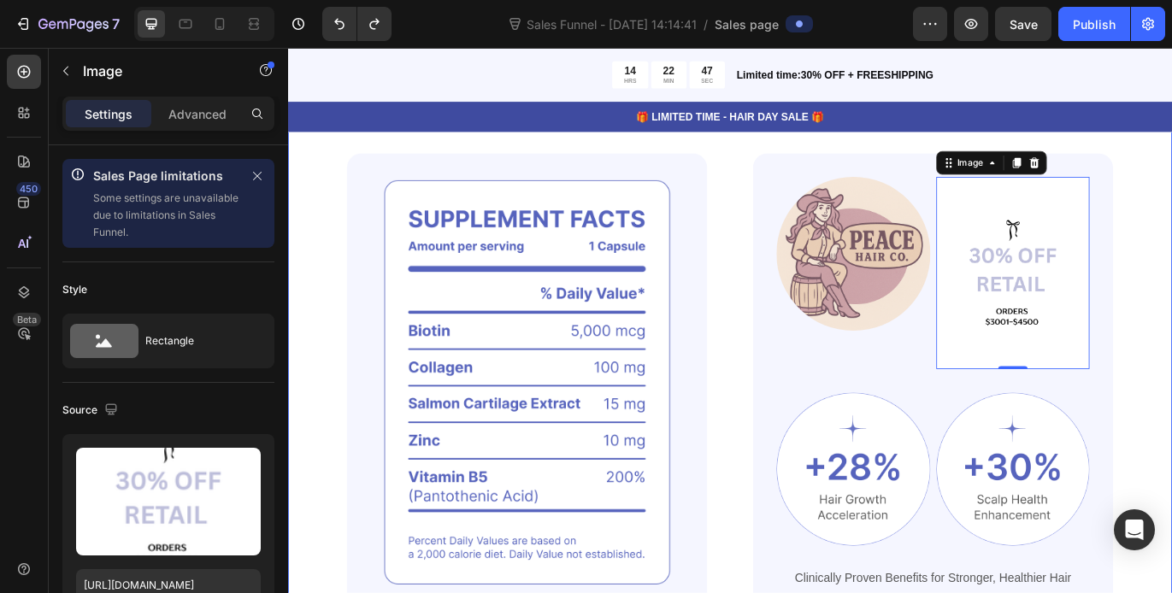
click at [1171, 294] on div "Powerful Ingredients, Proven Benefits Heading Gemix helps restore strong, healt…" at bounding box center [800, 415] width 1025 height 744
click at [900, 334] on img at bounding box center [944, 286] width 179 height 179
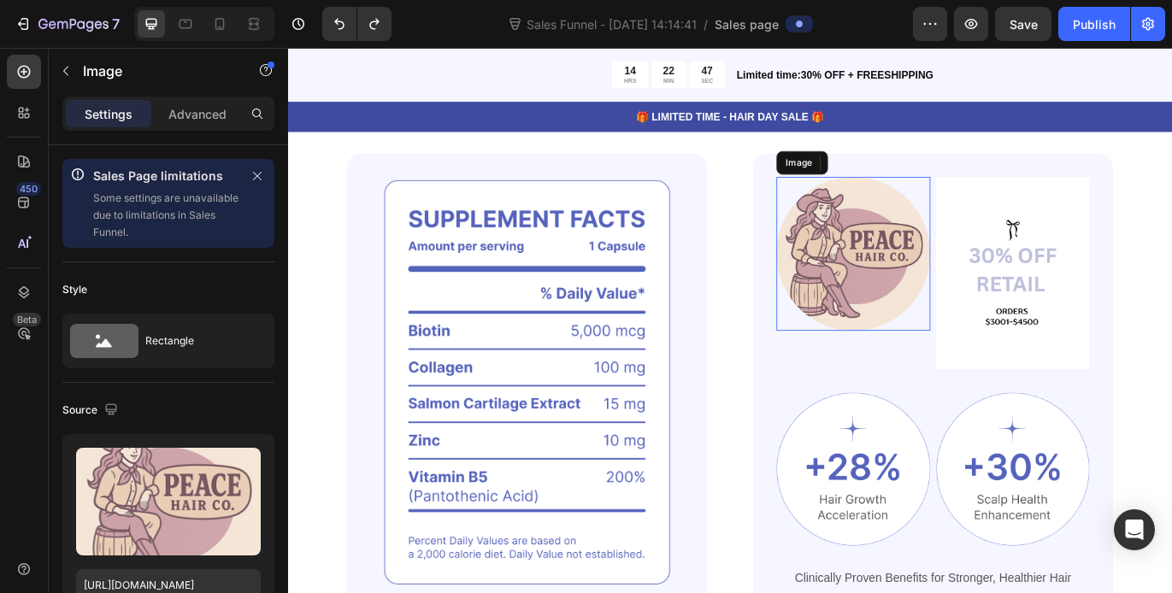
click at [900, 333] on img at bounding box center [944, 286] width 179 height 179
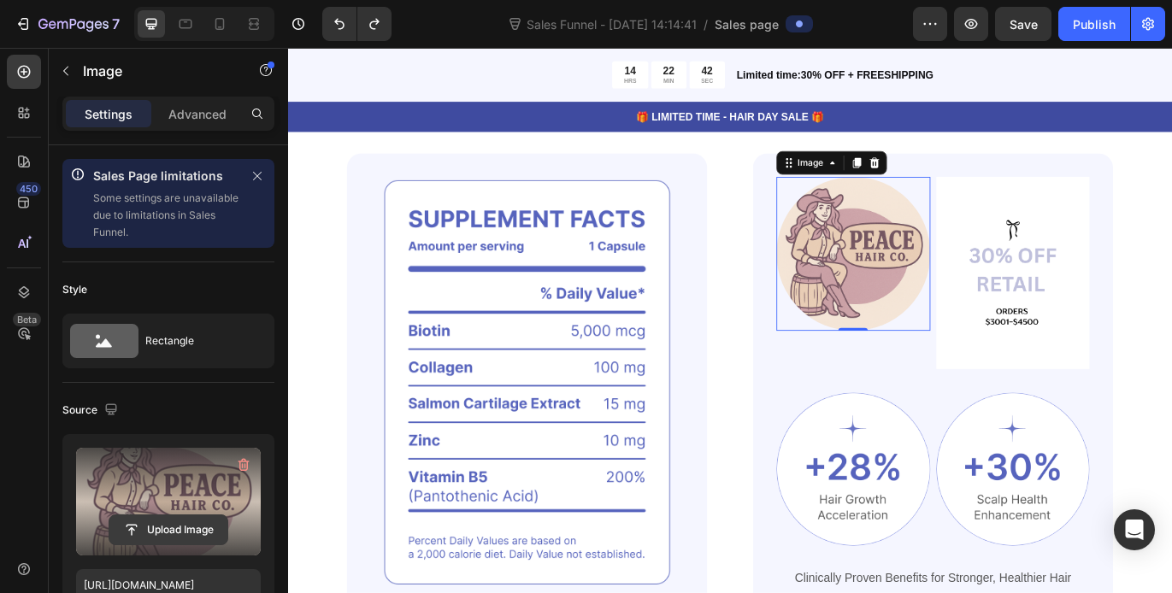
click at [164, 528] on input "file" at bounding box center [168, 529] width 118 height 29
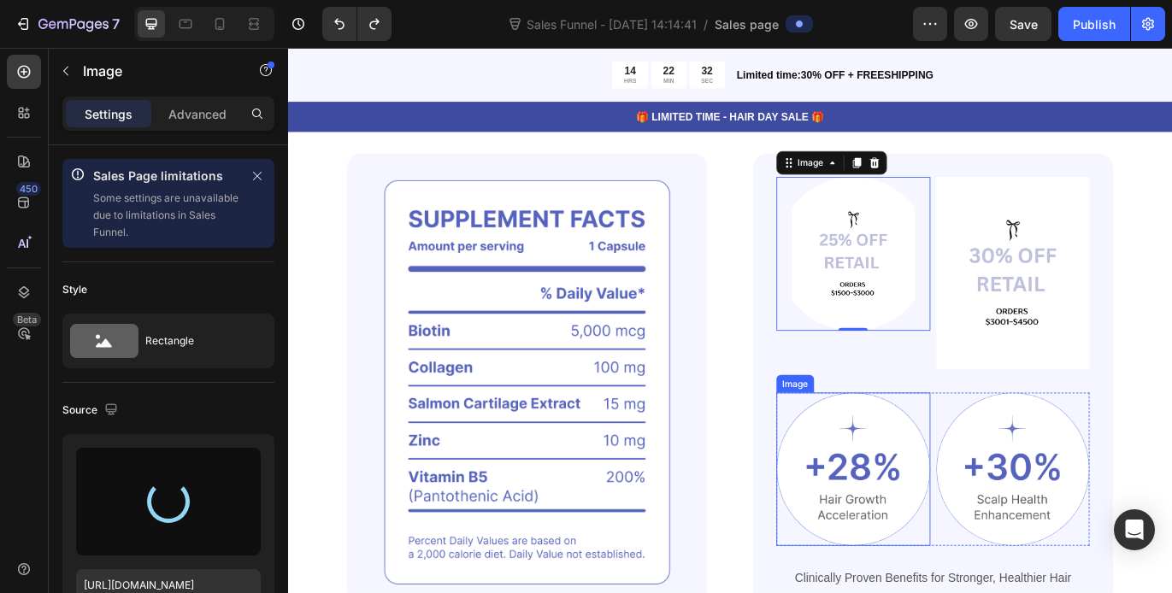
type input "[URL][DOMAIN_NAME]"
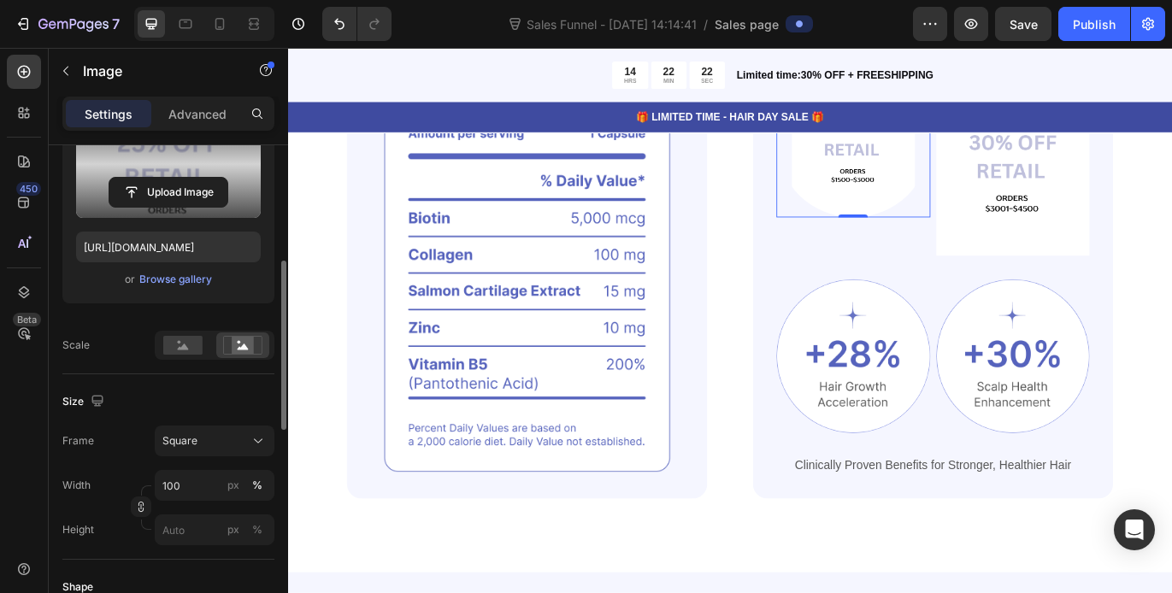
scroll to position [338, 0]
click at [236, 439] on div "Square" at bounding box center [204, 439] width 84 height 15
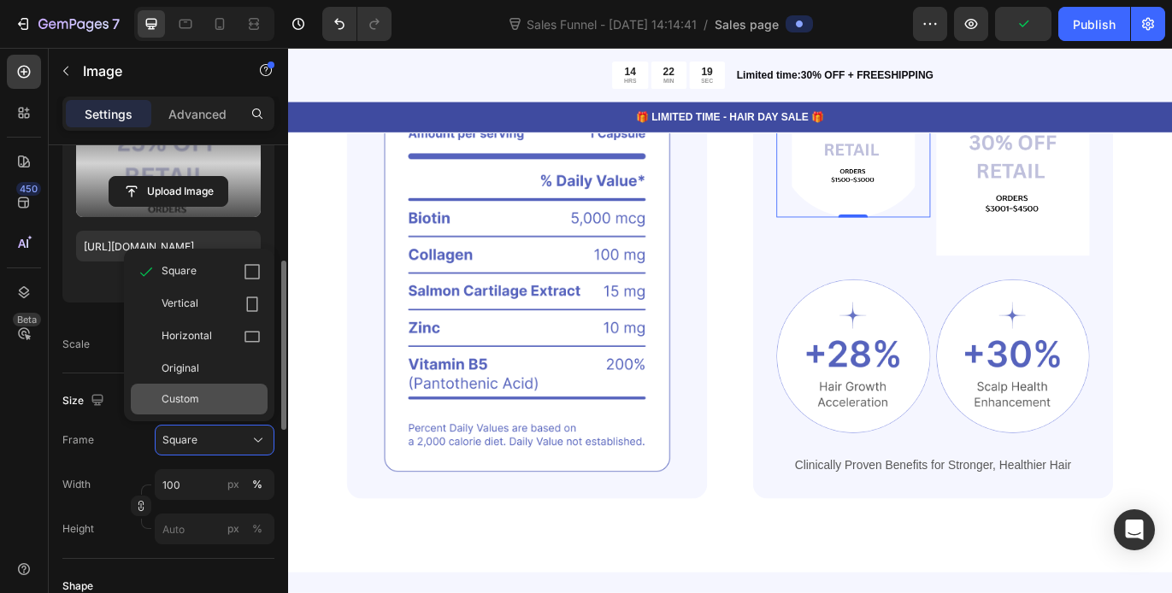
click at [221, 389] on div "Custom" at bounding box center [199, 399] width 137 height 31
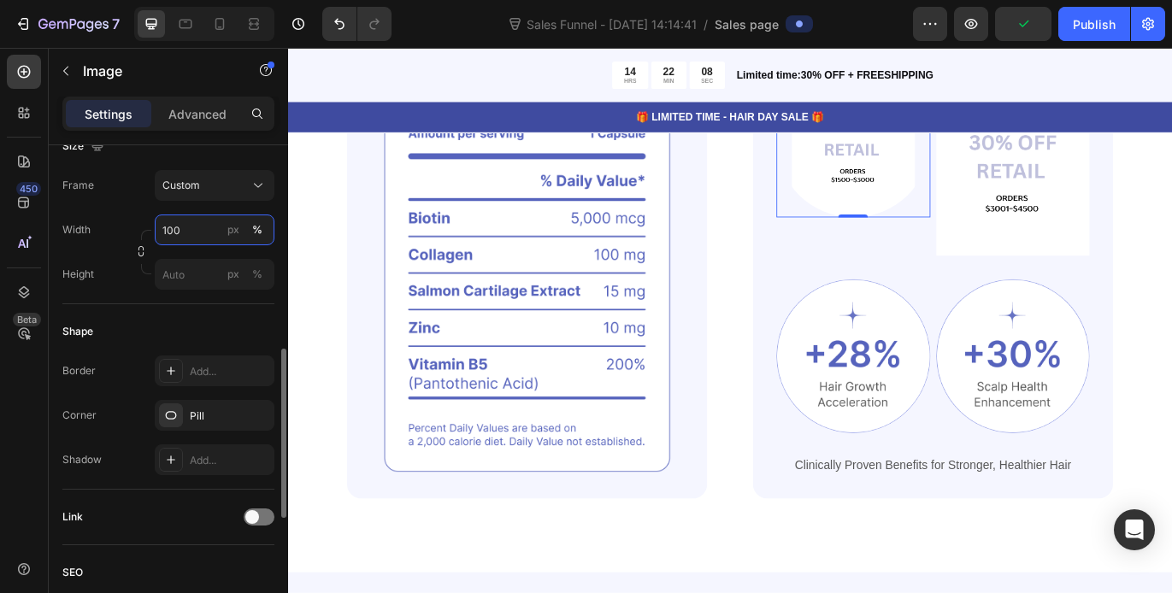
scroll to position [580, 0]
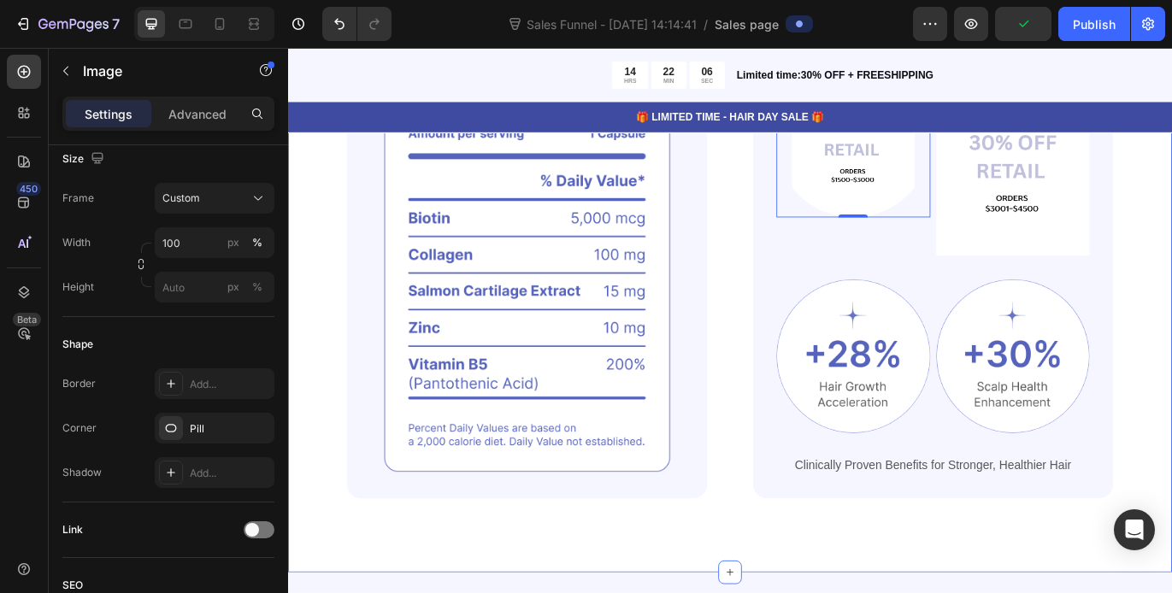
click at [846, 548] on div "Powerful Ingredients, Proven Benefits Heading Gemix helps restore strong, healt…" at bounding box center [800, 284] width 1025 height 744
click at [1104, 290] on img at bounding box center [1129, 178] width 179 height 223
click at [1101, 290] on img at bounding box center [1129, 178] width 179 height 223
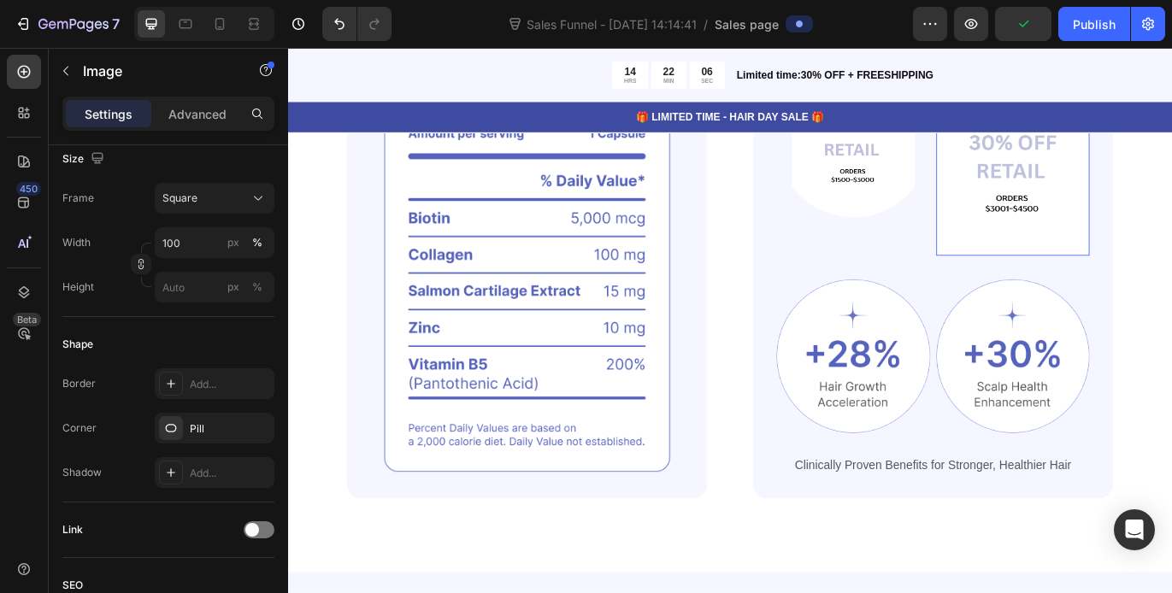
click at [1107, 290] on img at bounding box center [1129, 178] width 179 height 223
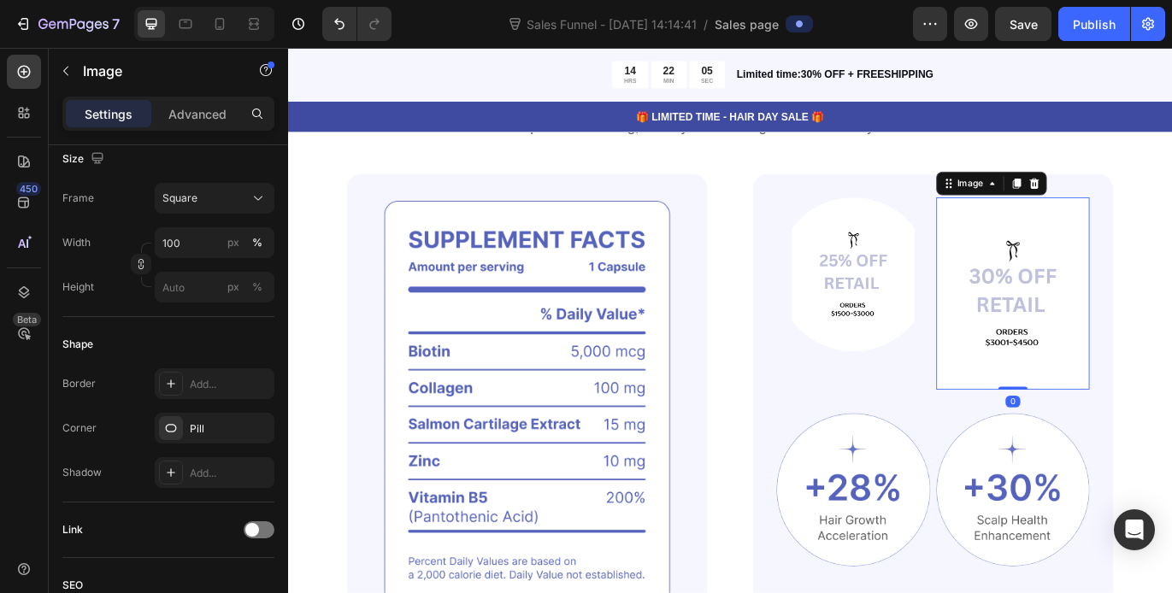
scroll to position [62, 0]
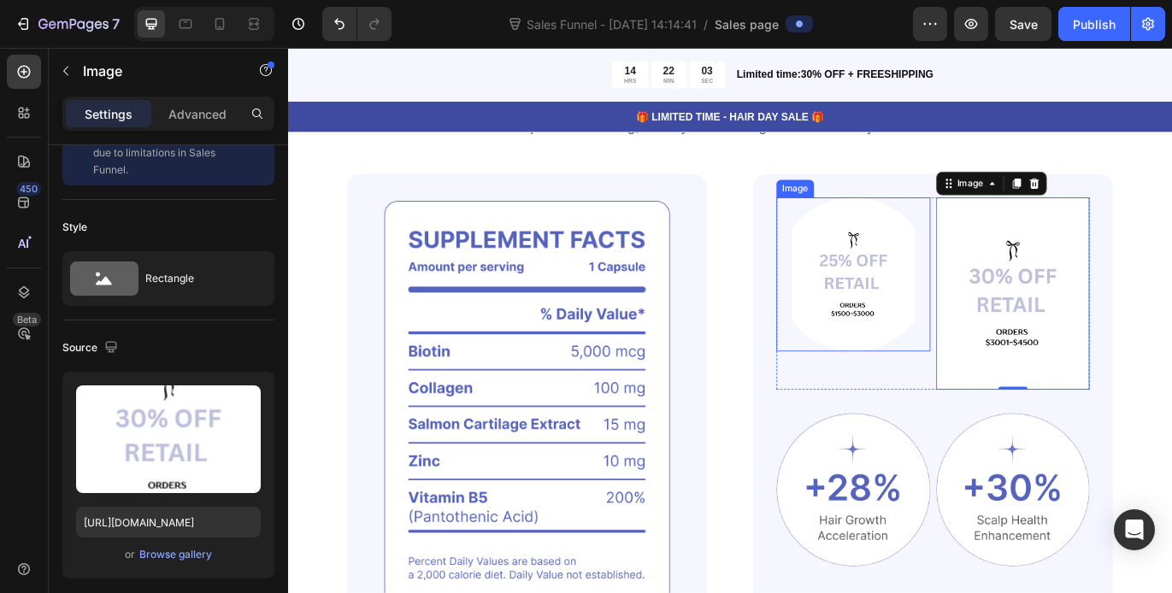
click at [944, 385] on img at bounding box center [944, 310] width 179 height 179
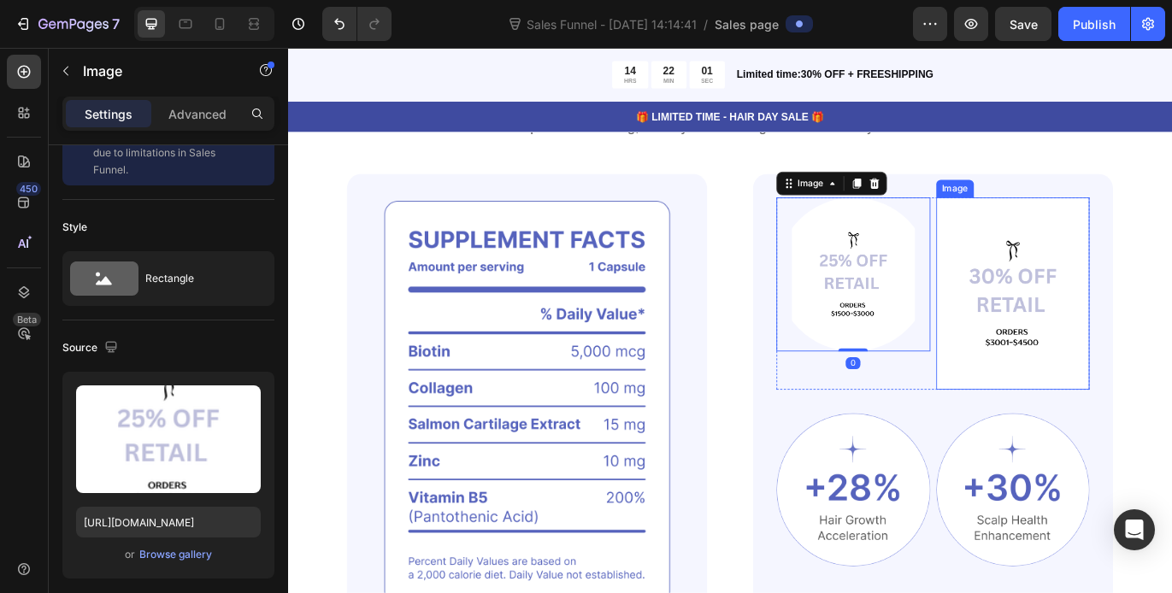
click at [1104, 394] on img at bounding box center [1129, 332] width 179 height 223
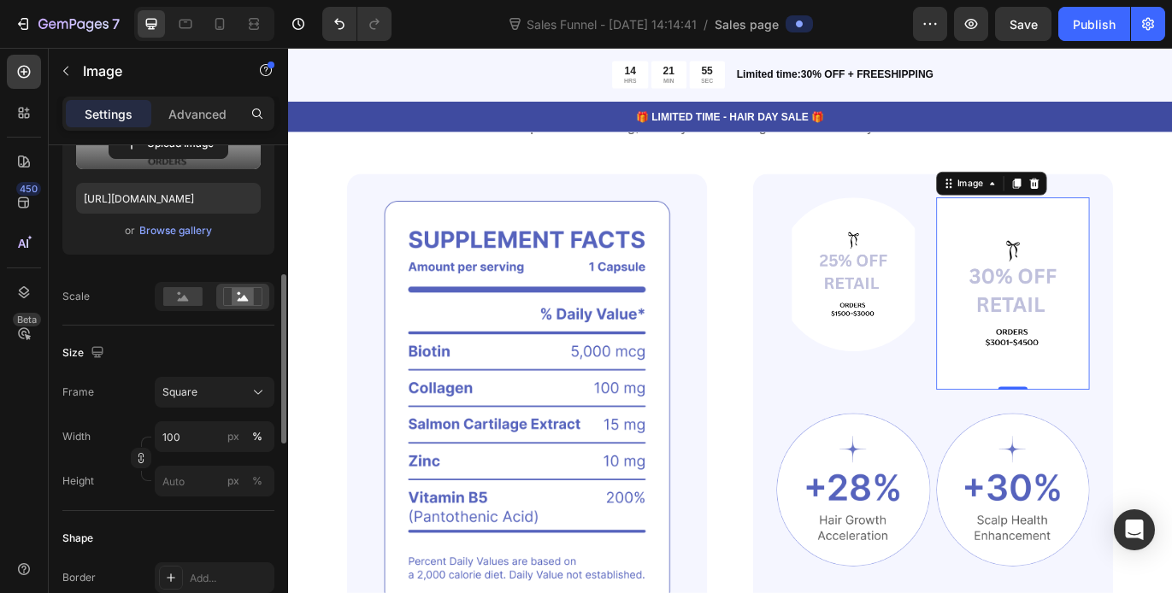
scroll to position [387, 0]
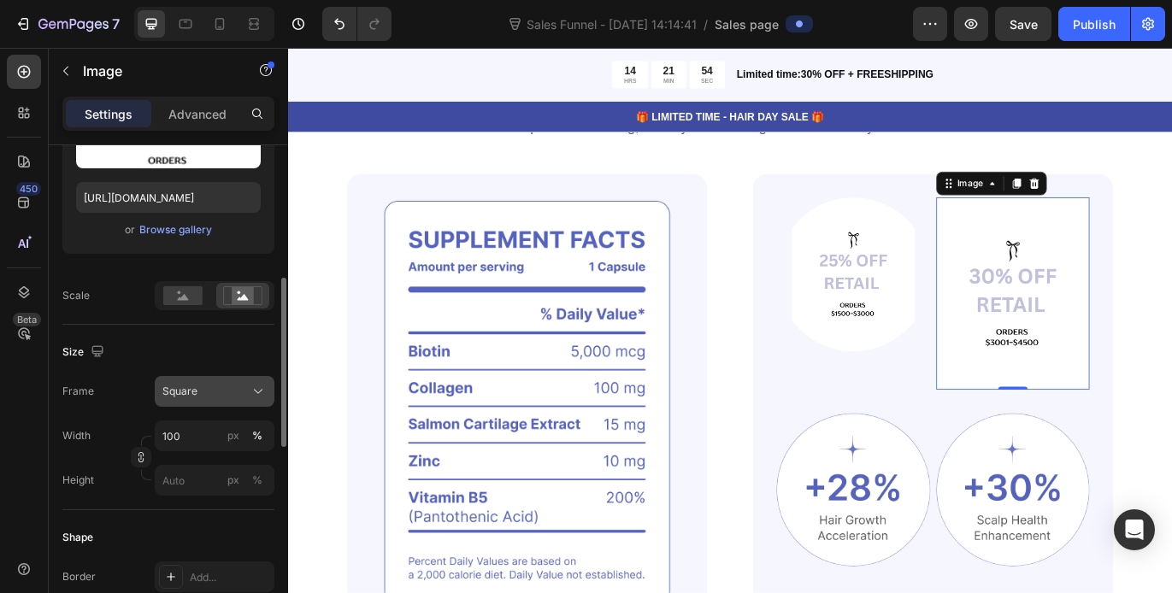
click at [238, 396] on div "Square" at bounding box center [204, 391] width 84 height 15
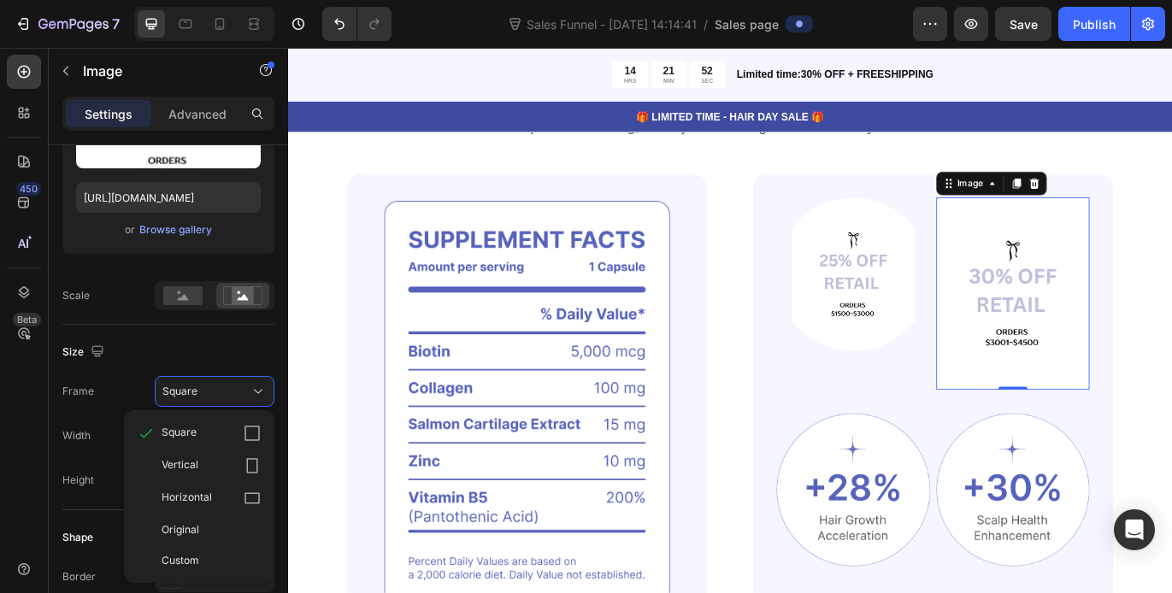
click at [225, 455] on div "Vertical" at bounding box center [199, 465] width 137 height 32
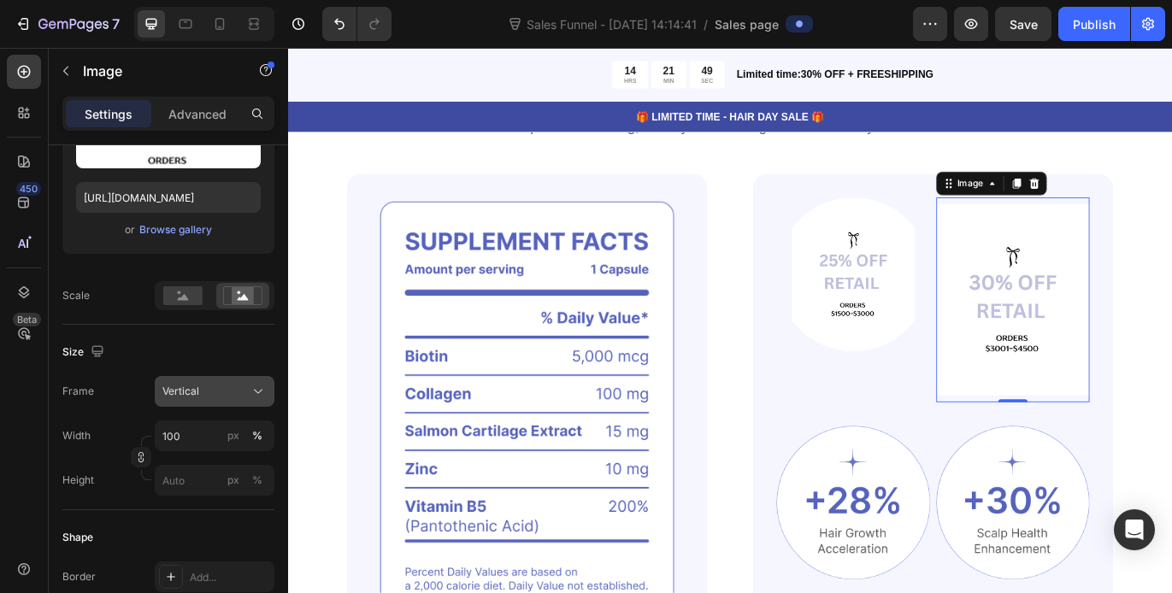
click at [232, 394] on div "Vertical" at bounding box center [204, 391] width 84 height 15
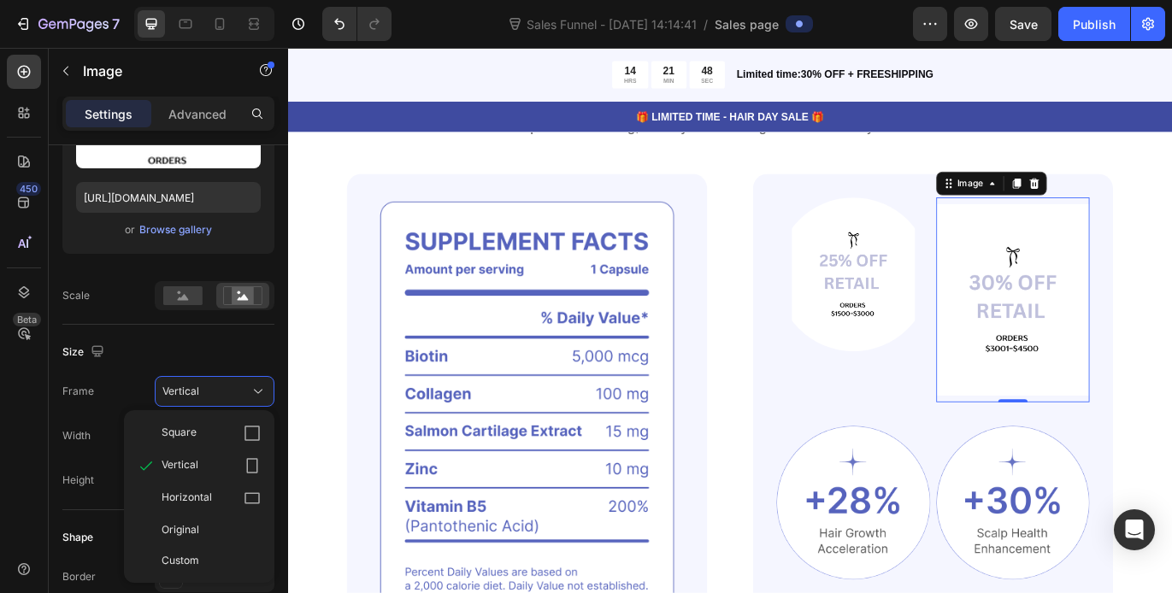
click at [229, 495] on div "Horizontal" at bounding box center [211, 498] width 99 height 17
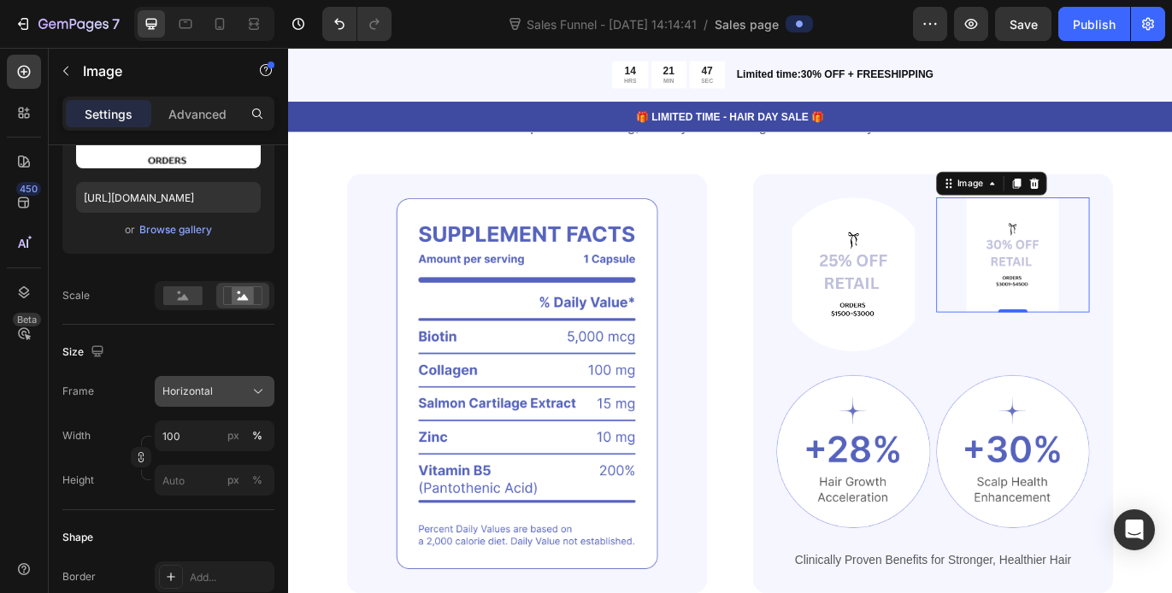
click at [241, 389] on div "Horizontal" at bounding box center [204, 391] width 84 height 15
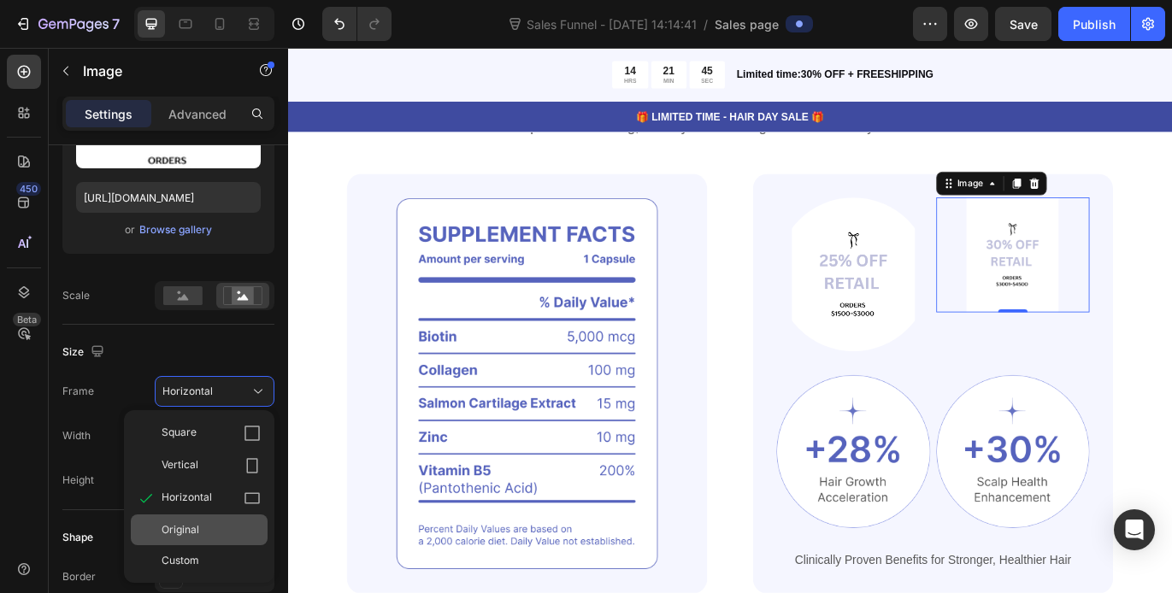
click at [226, 532] on div "Original" at bounding box center [211, 529] width 99 height 15
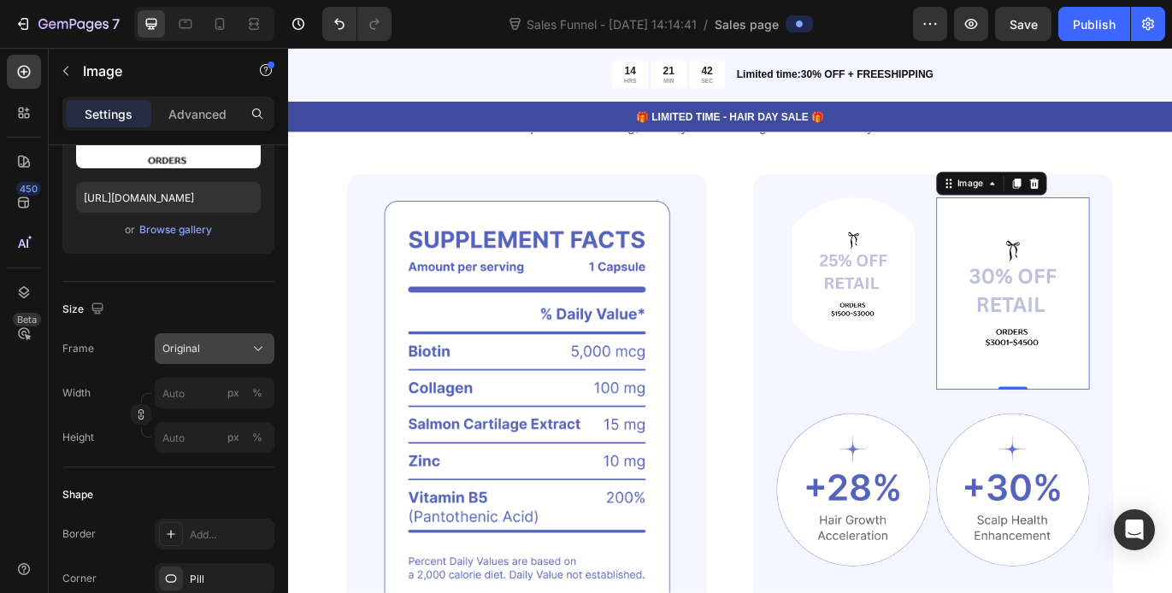
click at [240, 352] on div "Original" at bounding box center [204, 348] width 84 height 15
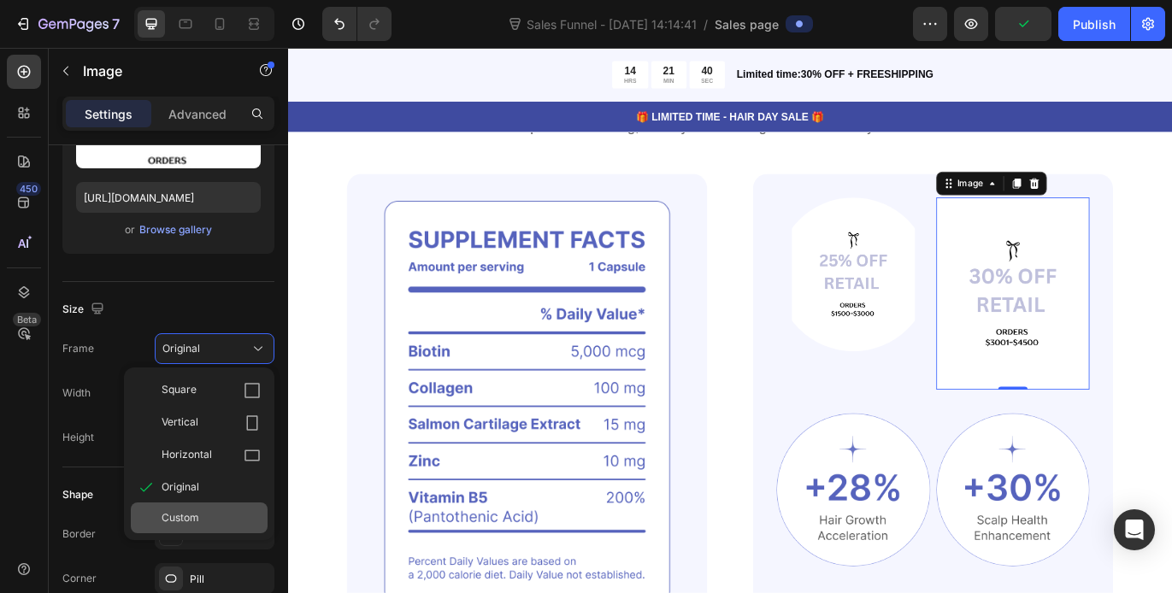
click at [215, 513] on div "Custom" at bounding box center [211, 517] width 99 height 15
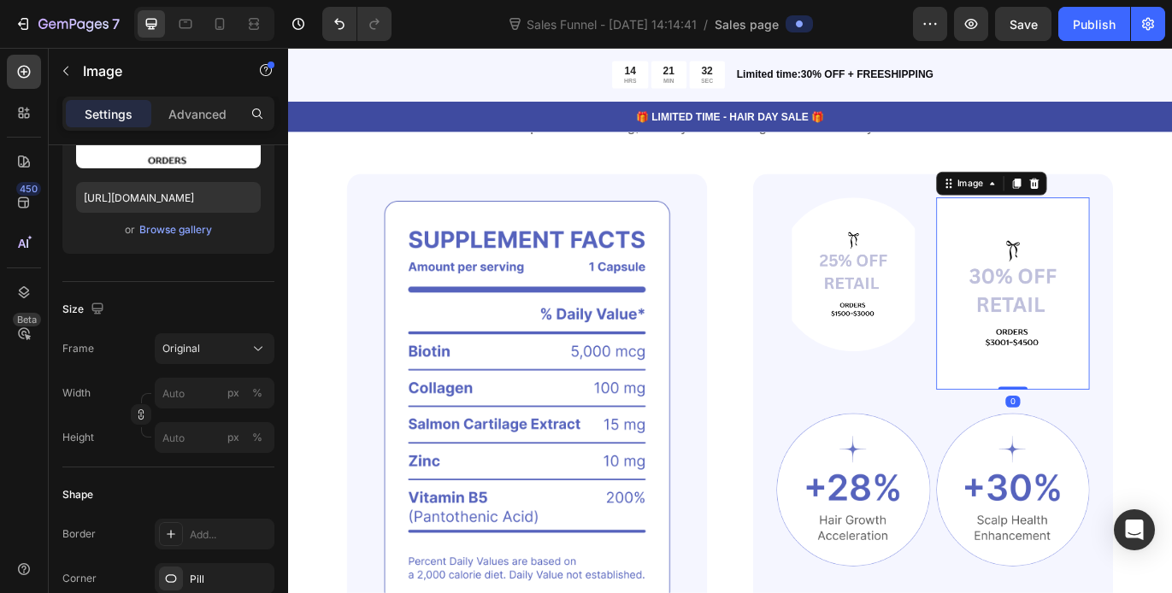
drag, startPoint x: 1120, startPoint y: 456, endPoint x: 942, endPoint y: 302, distance: 236.3
click at [1113, 378] on div "Image 0" at bounding box center [1129, 332] width 179 height 223
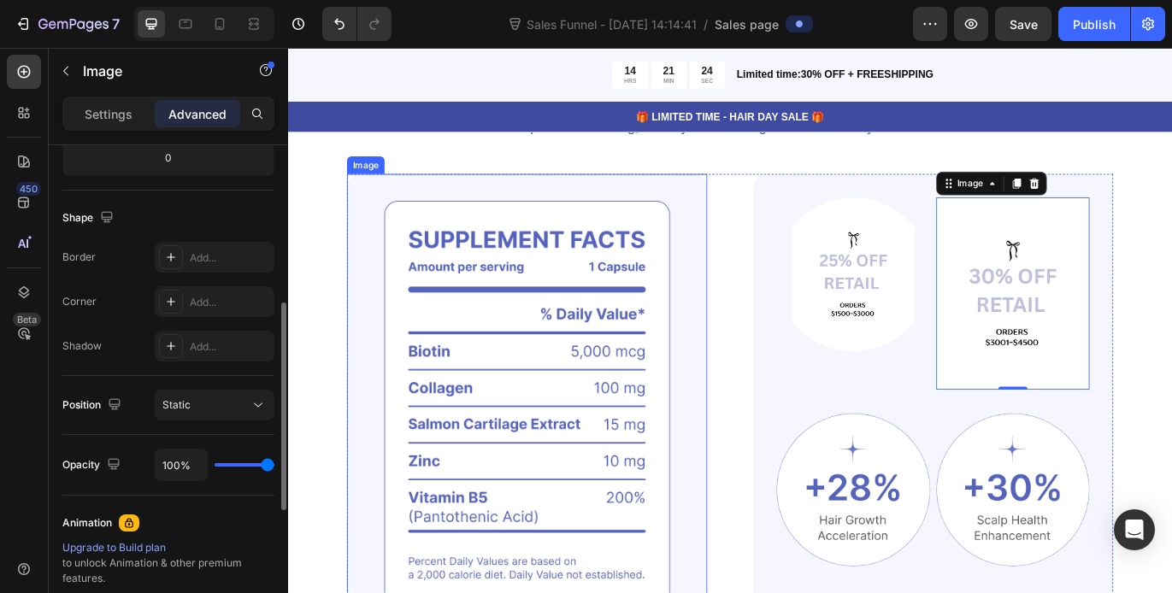
scroll to position [389, 0]
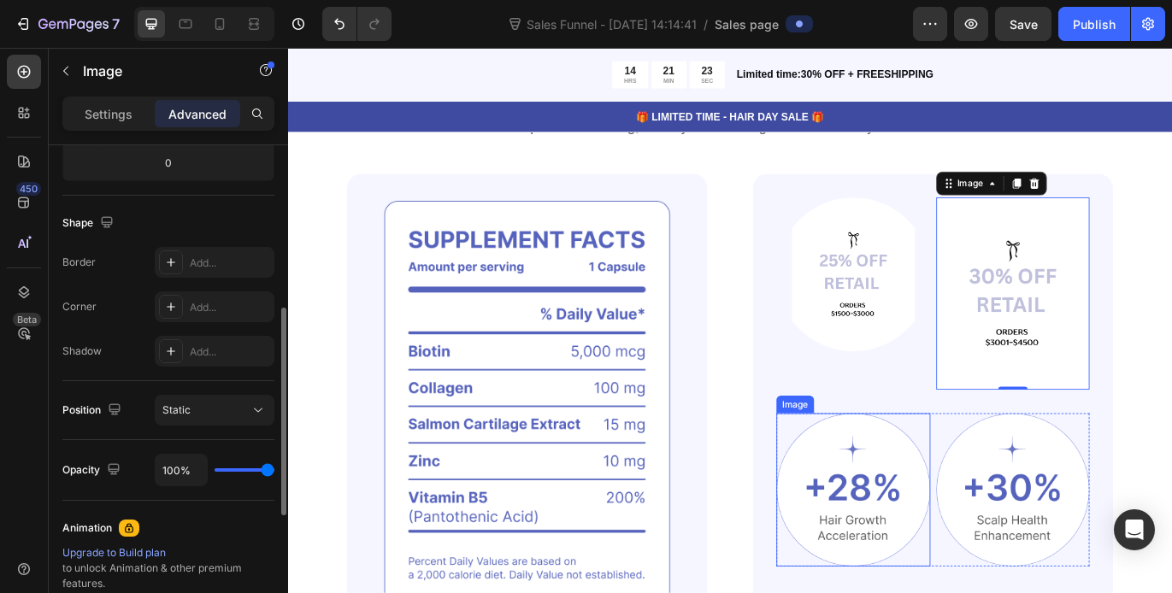
click at [963, 548] on img at bounding box center [944, 561] width 179 height 179
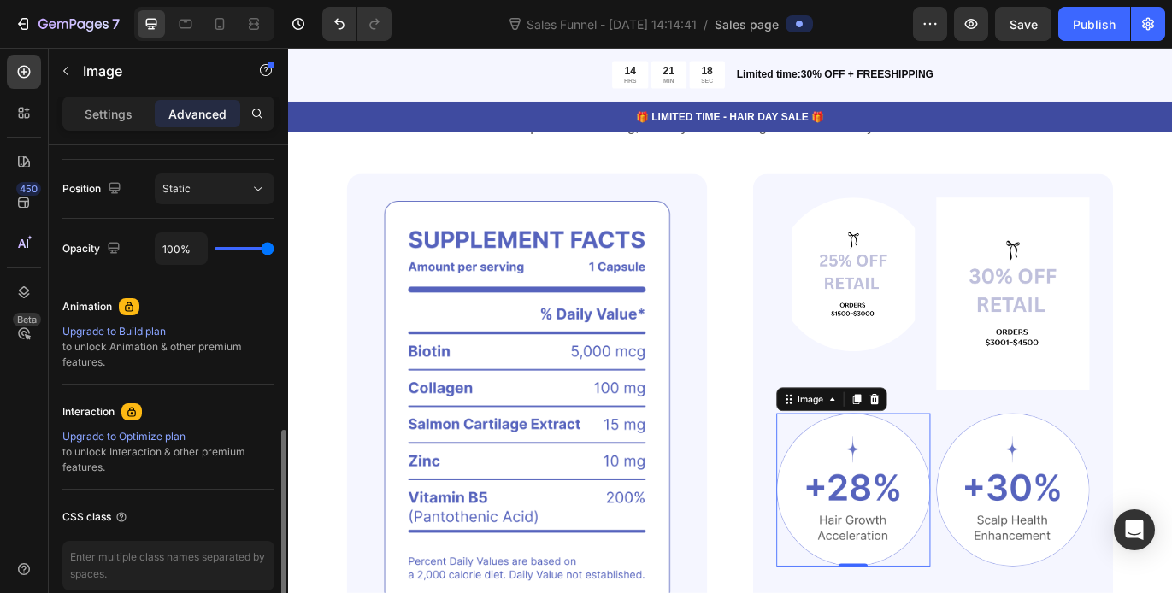
scroll to position [683, 0]
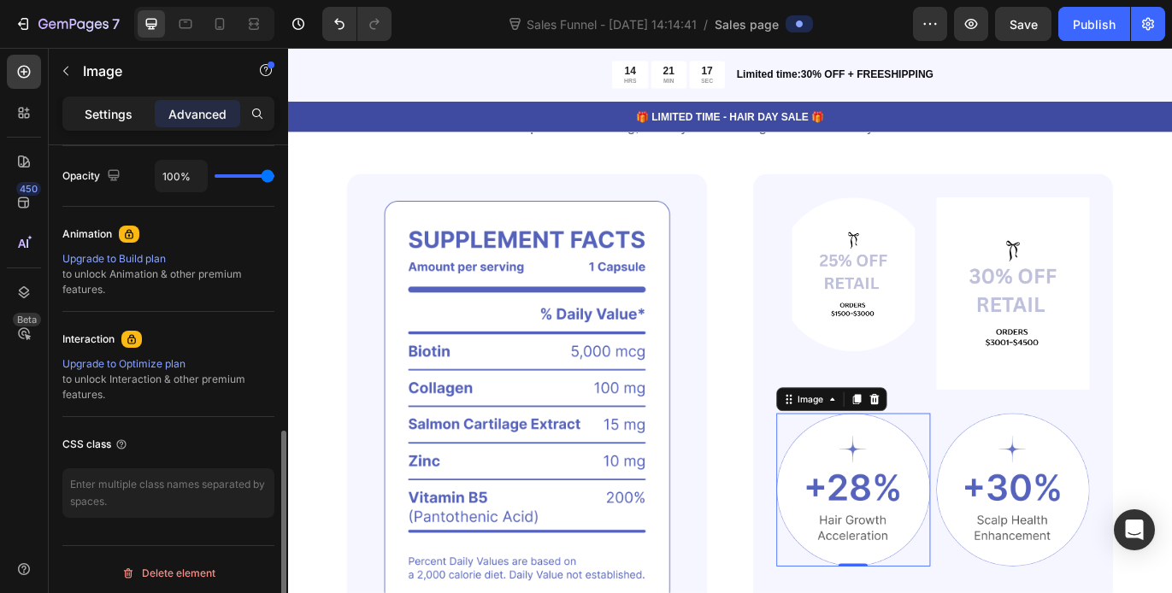
click at [114, 113] on p "Settings" at bounding box center [109, 114] width 48 height 18
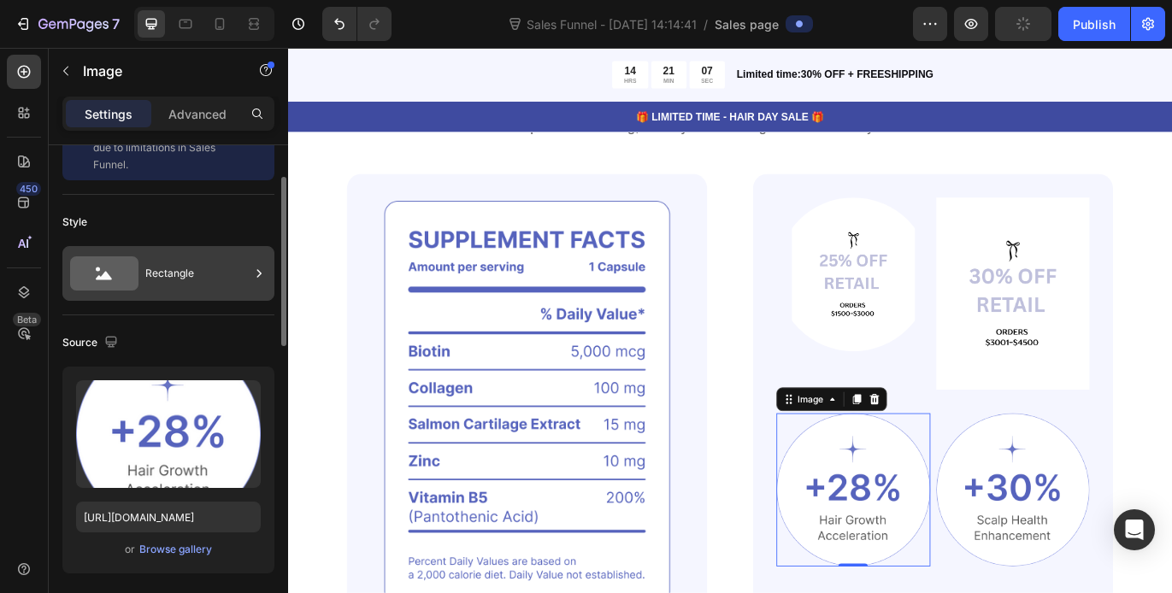
scroll to position [67, 0]
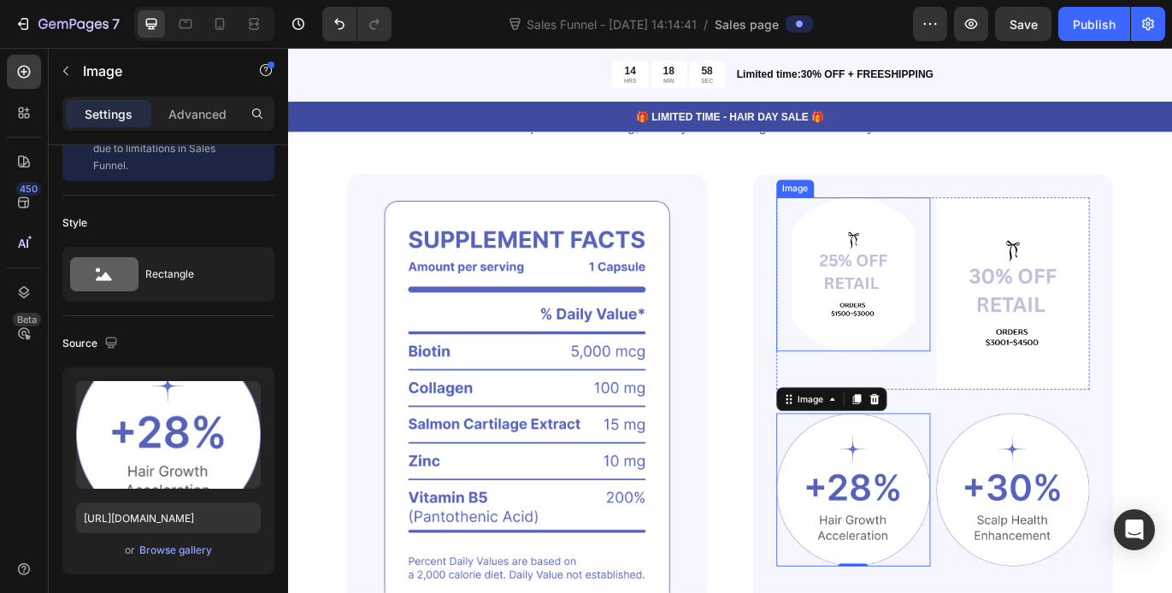
click at [910, 331] on img at bounding box center [944, 310] width 179 height 179
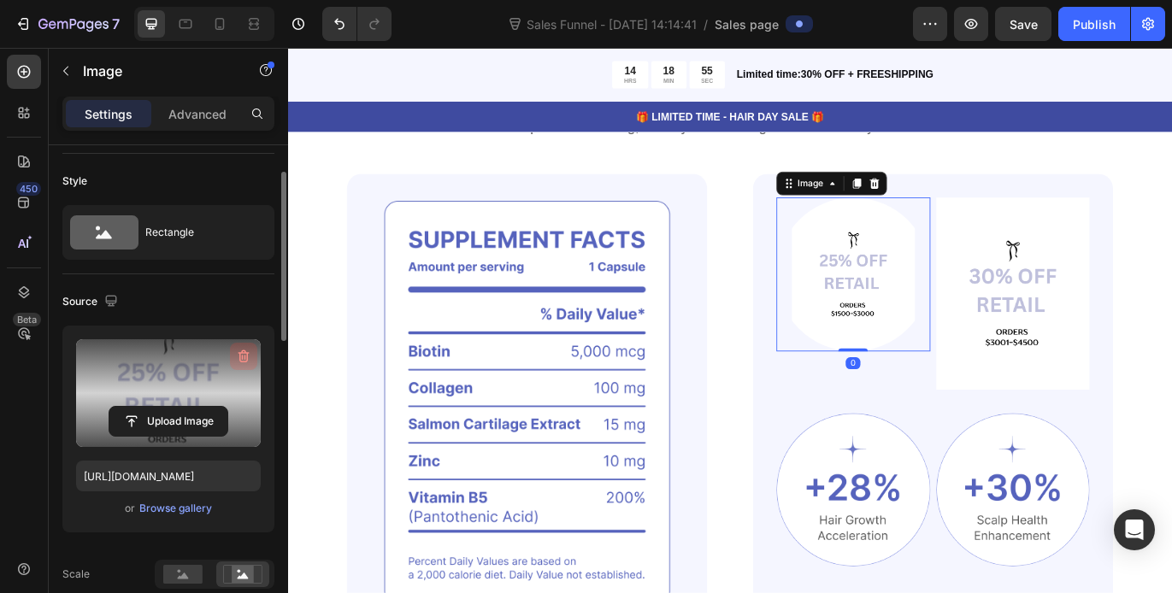
scroll to position [115, 0]
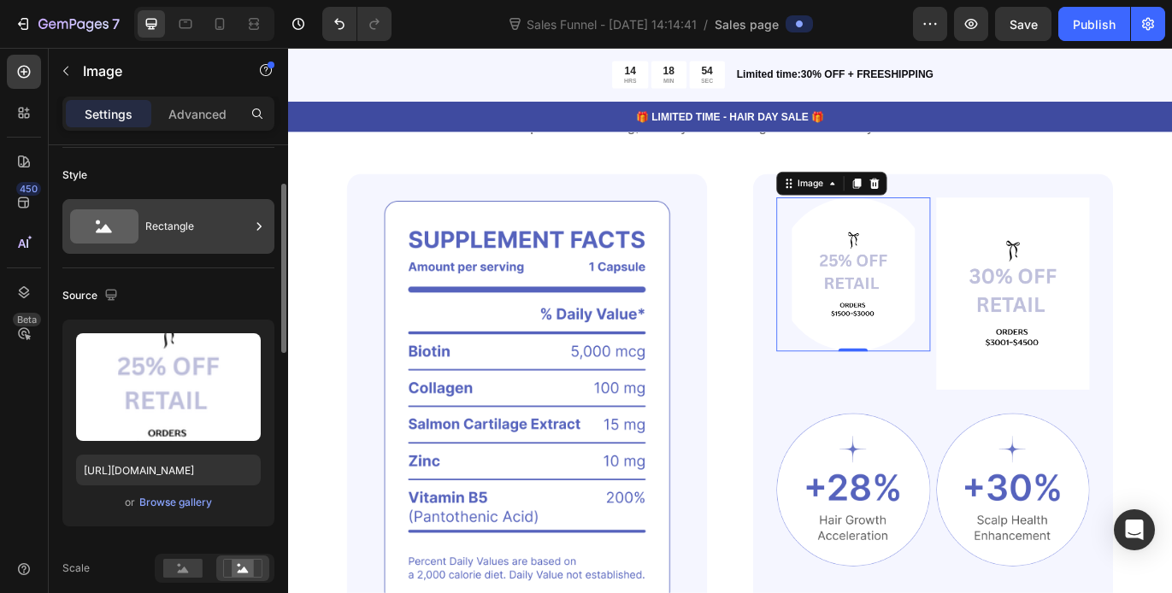
click at [167, 232] on div "Rectangle" at bounding box center [197, 226] width 104 height 39
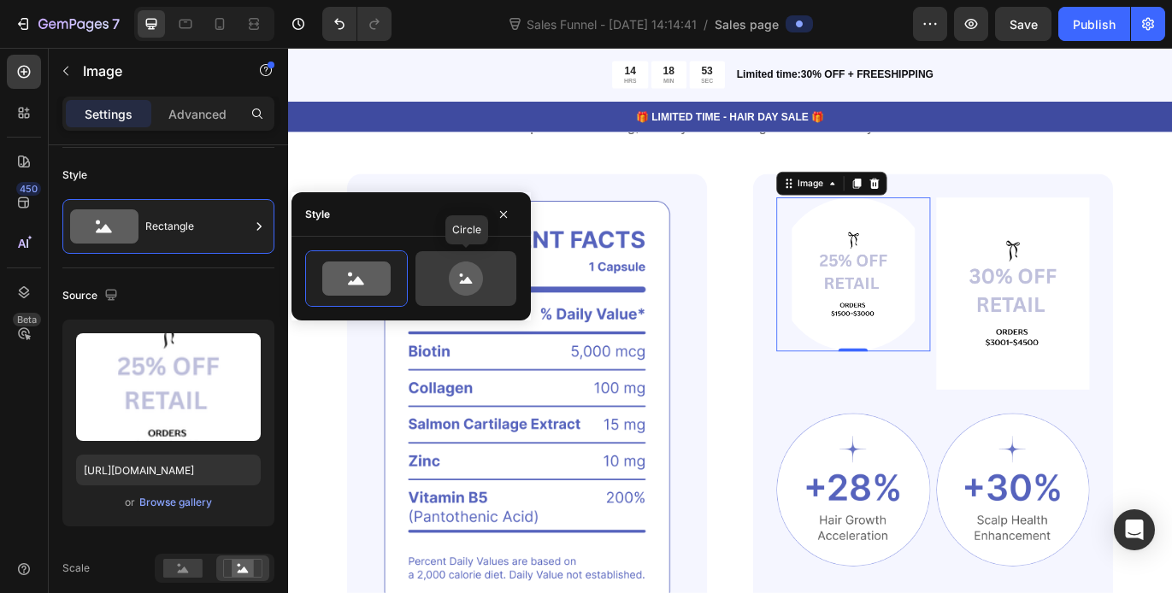
click at [471, 280] on icon at bounding box center [466, 278] width 34 height 34
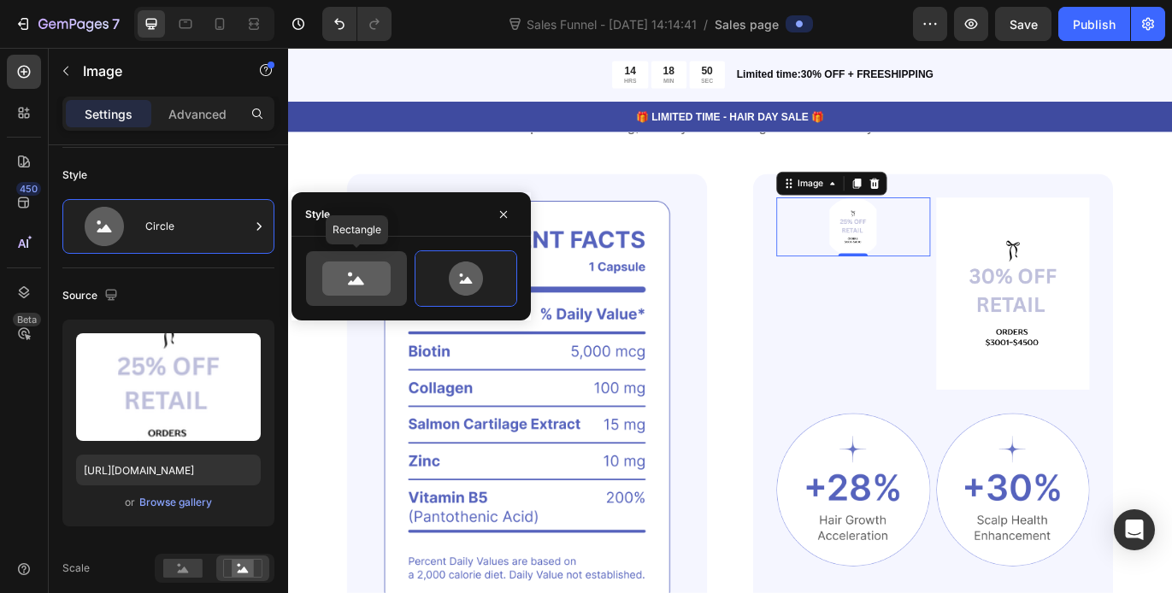
click at [378, 271] on icon at bounding box center [356, 278] width 68 height 34
type input "100"
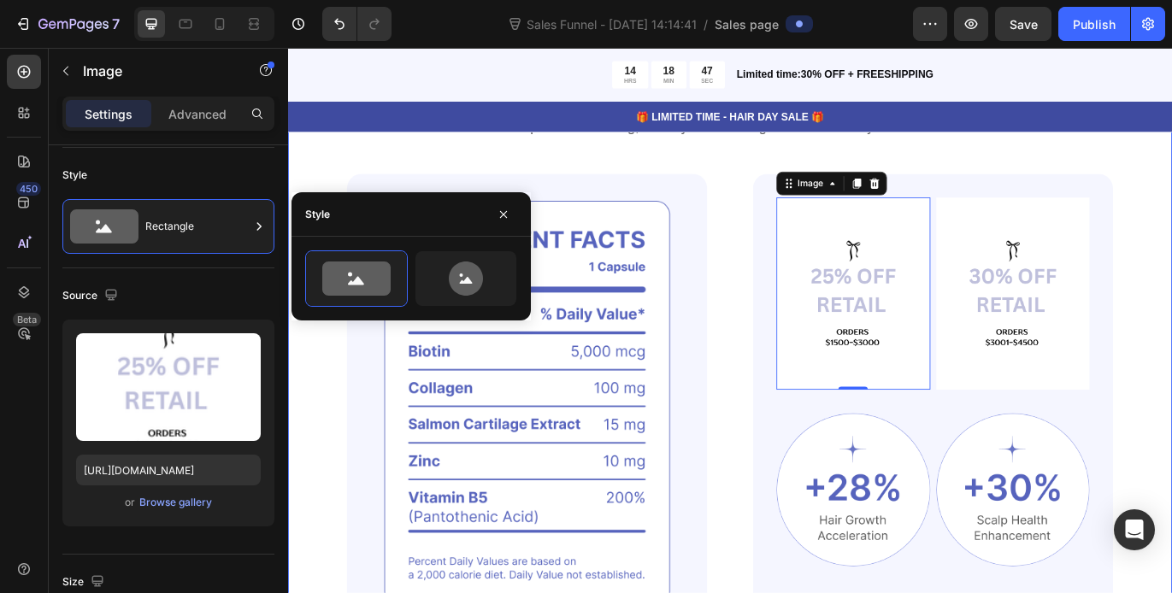
click at [1171, 251] on div "Powerful Ingredients, Proven Benefits Heading Gemix helps restore strong, healt…" at bounding box center [800, 439] width 1025 height 744
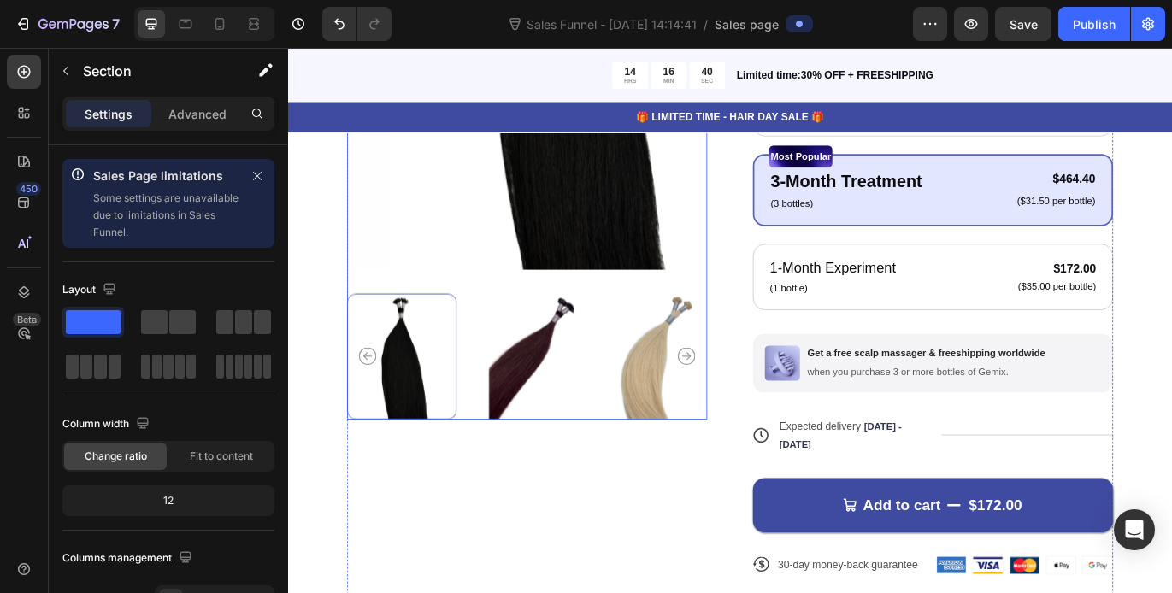
scroll to position [0, 0]
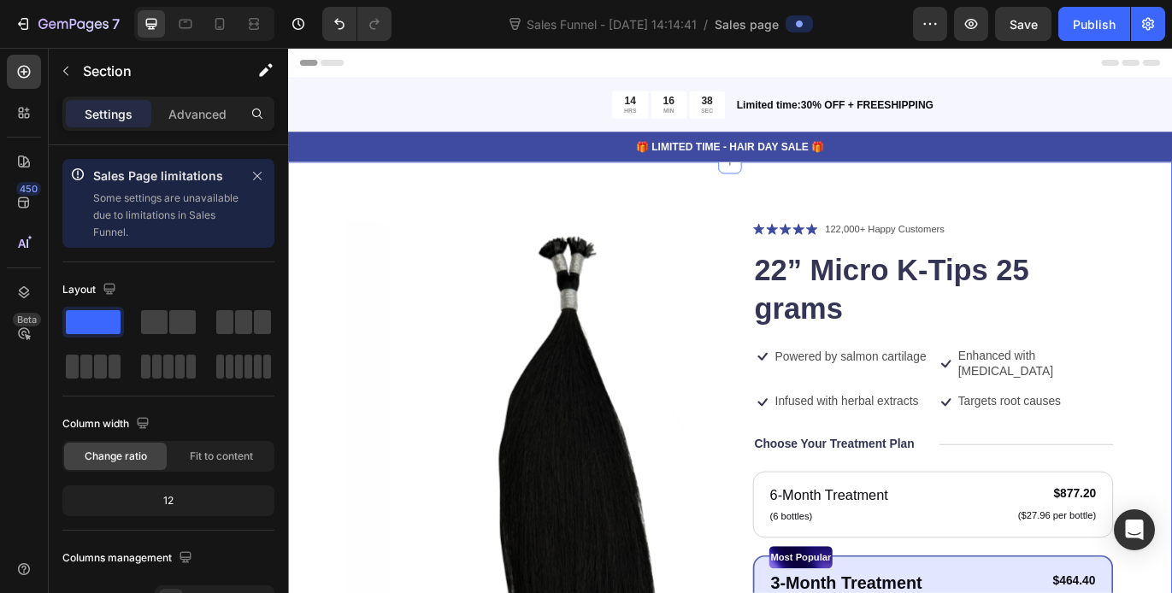
click at [795, 185] on icon at bounding box center [801, 180] width 14 height 14
click at [796, 185] on icon at bounding box center [801, 180] width 14 height 14
click at [61, 68] on icon "button" at bounding box center [66, 71] width 14 height 14
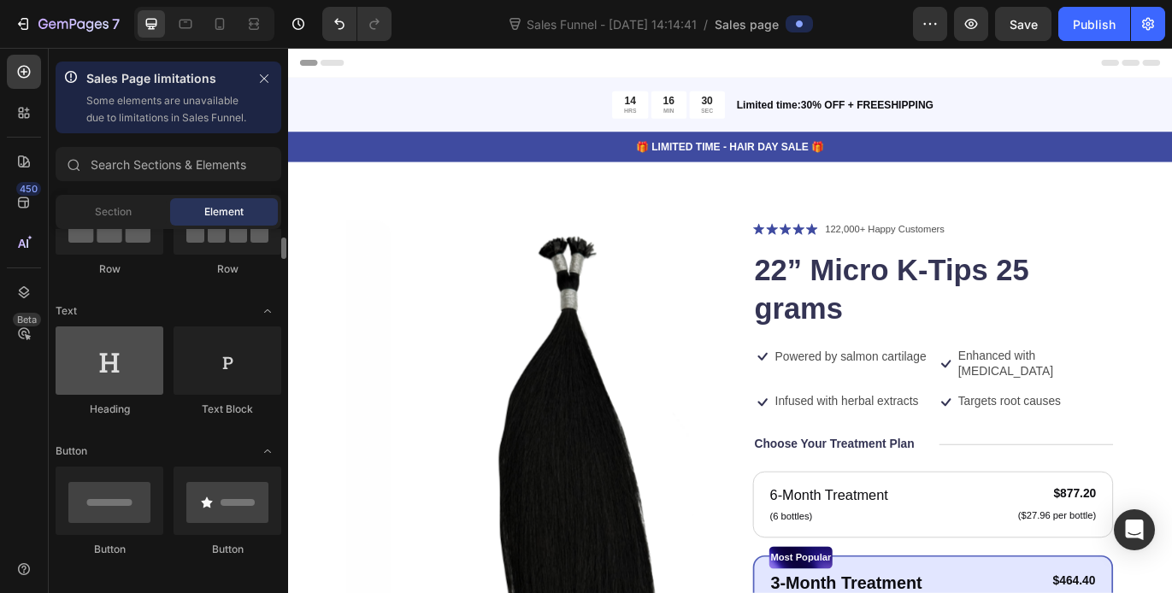
scroll to position [191, 0]
click at [122, 392] on div at bounding box center [110, 358] width 108 height 68
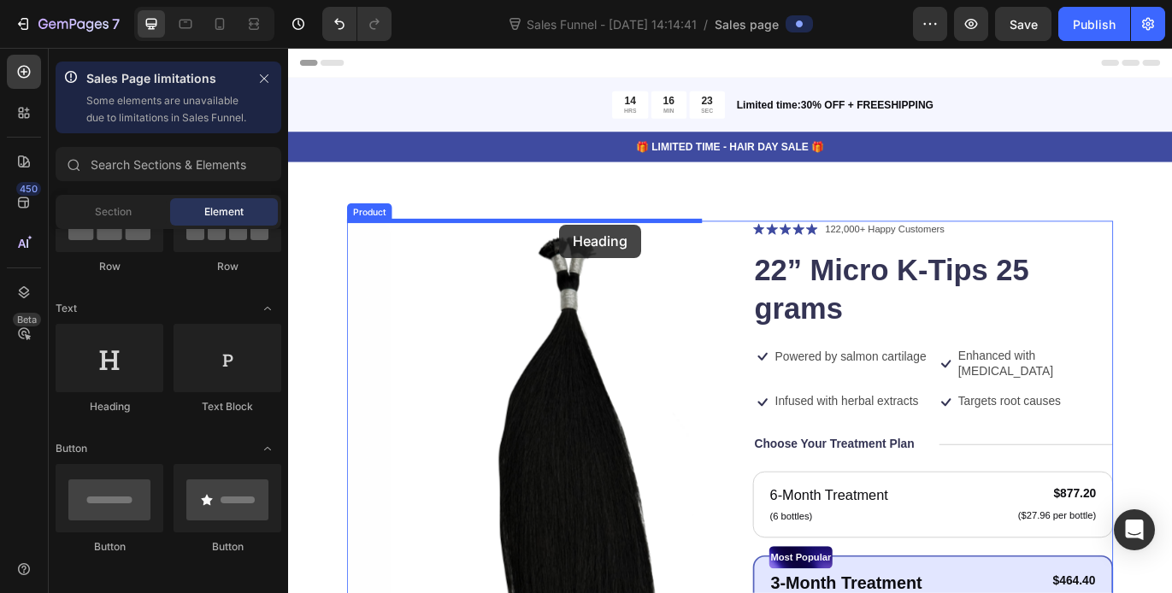
drag, startPoint x: 614, startPoint y: 302, endPoint x: 643, endPoint y: 214, distance: 91.9
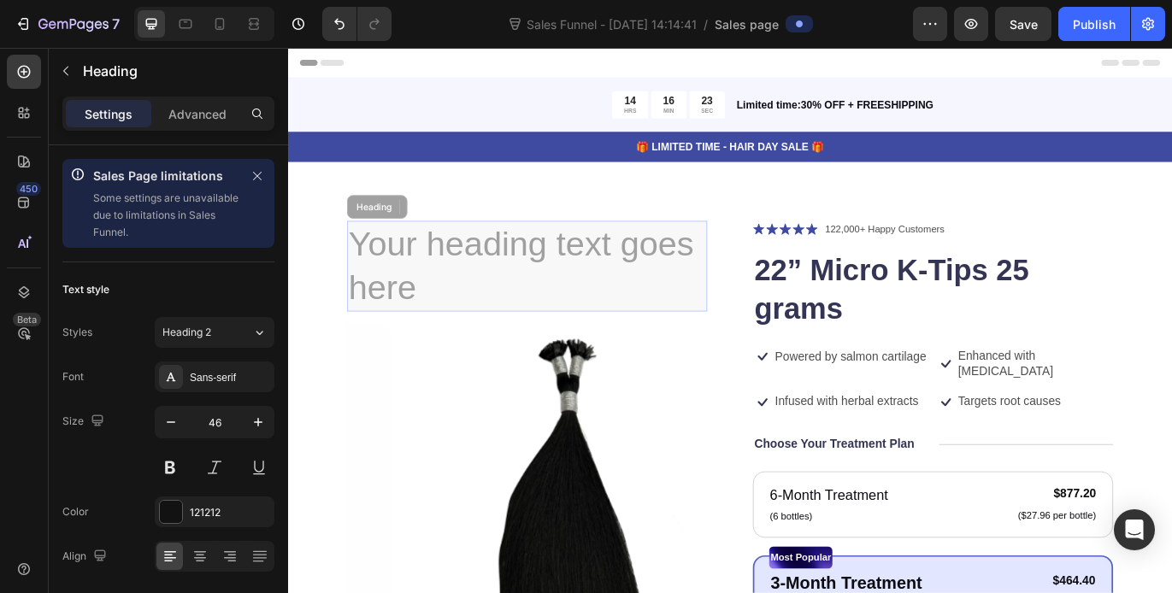
drag, startPoint x: 573, startPoint y: 214, endPoint x: 597, endPoint y: 213, distance: 24.0
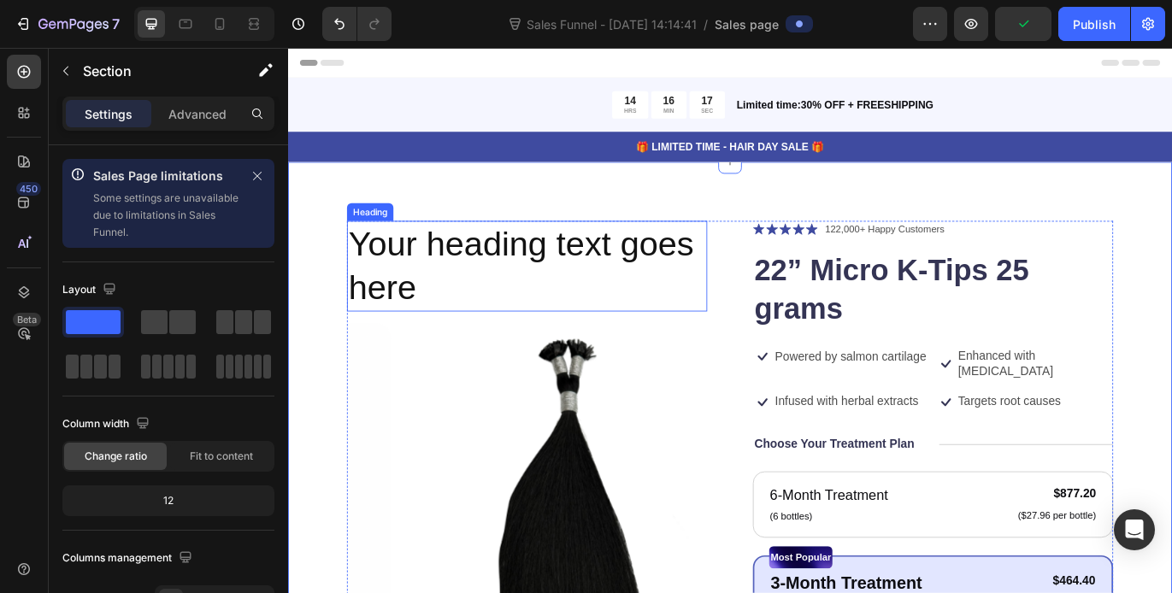
drag, startPoint x: 604, startPoint y: 288, endPoint x: 626, endPoint y: 438, distance: 151.9
